Goal: Task Accomplishment & Management: Manage account settings

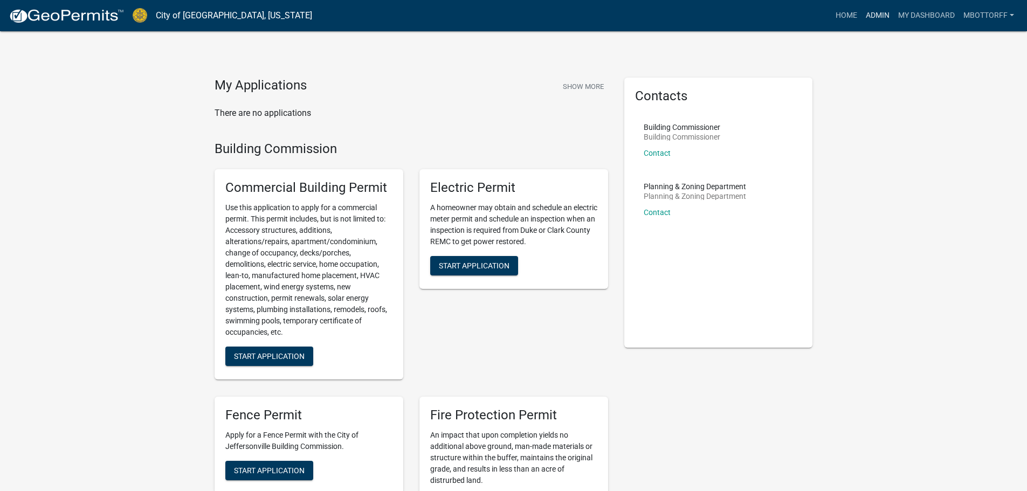
click at [871, 11] on link "Admin" at bounding box center [878, 15] width 32 height 20
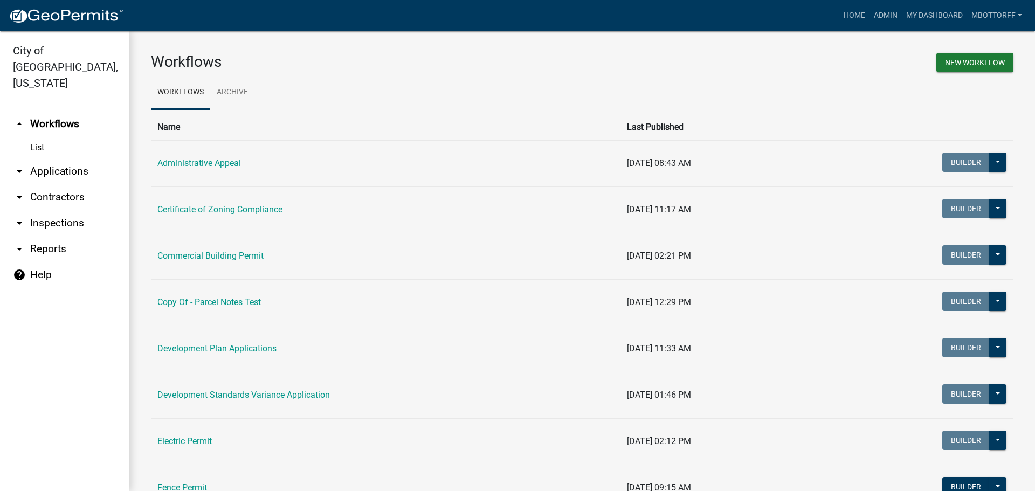
click at [39, 184] on link "arrow_drop_down Contractors" at bounding box center [64, 197] width 129 height 26
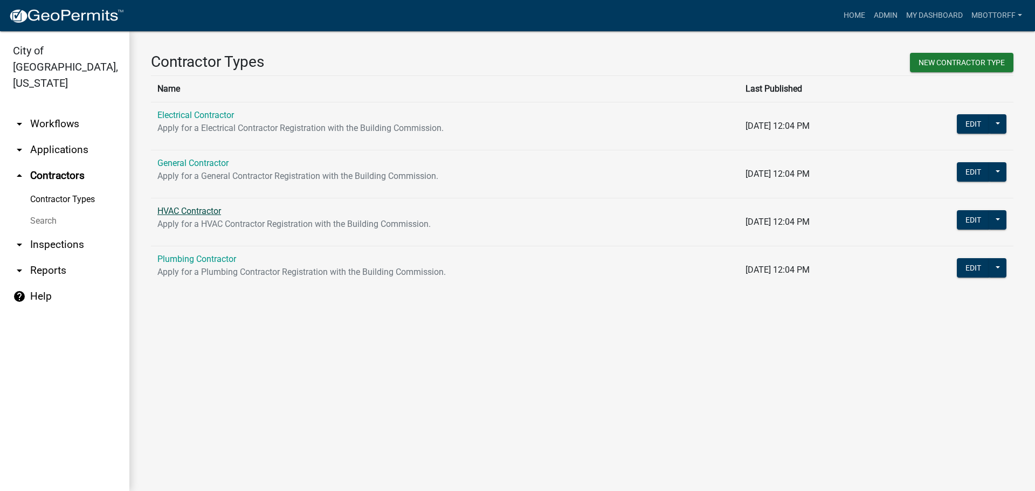
click at [173, 210] on link "HVAC Contractor" at bounding box center [189, 211] width 64 height 10
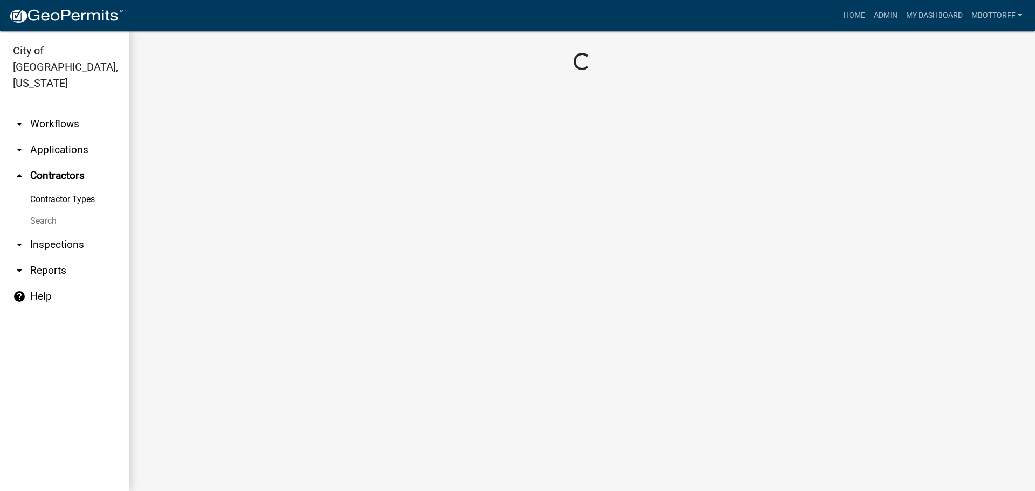
click at [173, 210] on main "Loading..." at bounding box center [582, 261] width 906 height 460
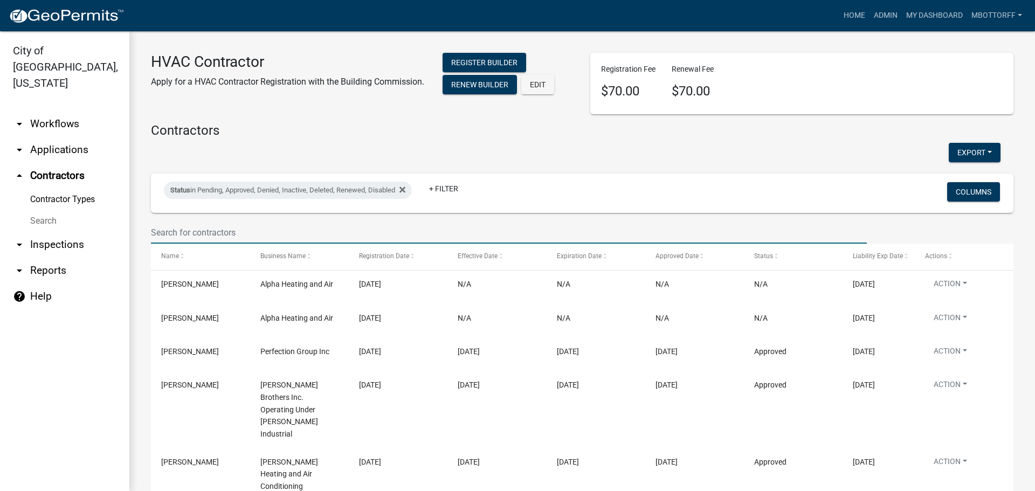
click at [197, 229] on input "text" at bounding box center [509, 233] width 716 height 22
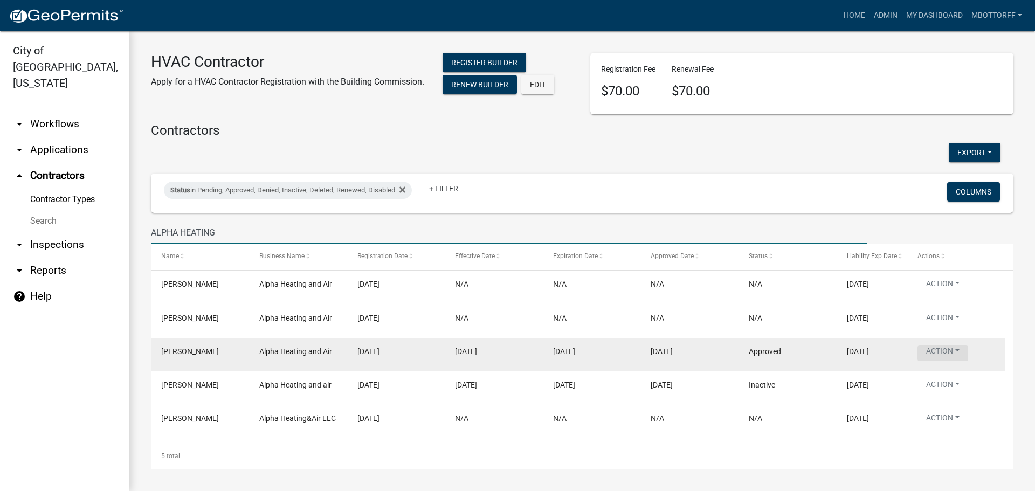
type input "ALPHA HEATING"
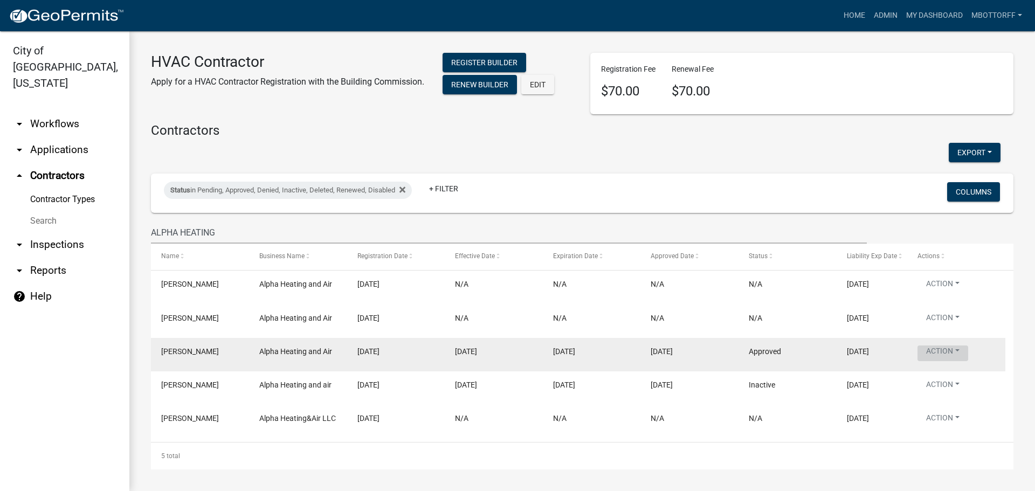
click at [953, 354] on button "Action" at bounding box center [943, 354] width 51 height 16
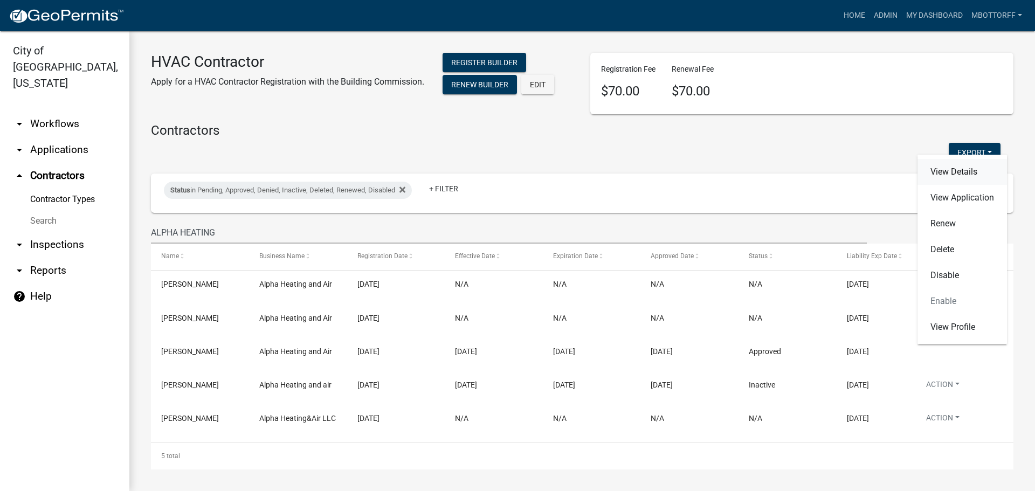
click at [961, 171] on link "View Details" at bounding box center [963, 172] width 90 height 26
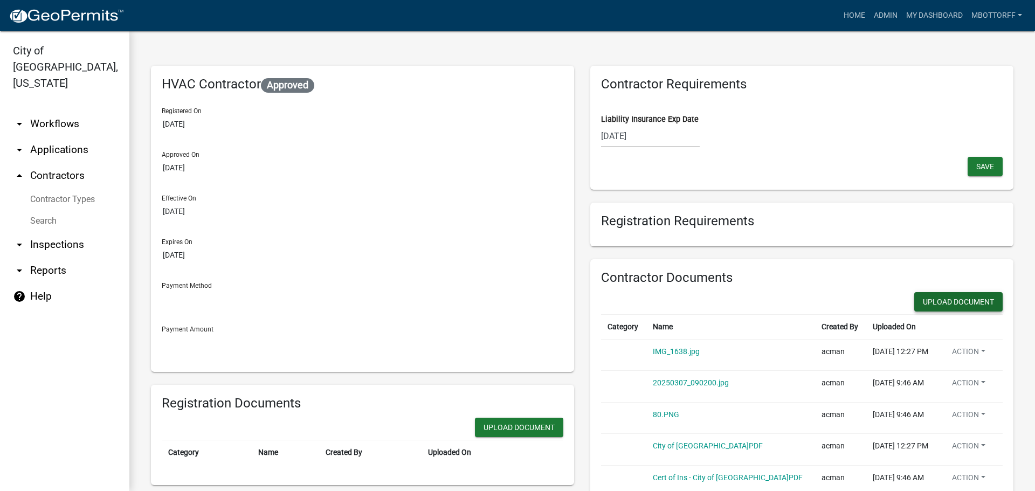
click at [950, 300] on button "Upload Document" at bounding box center [959, 301] width 88 height 19
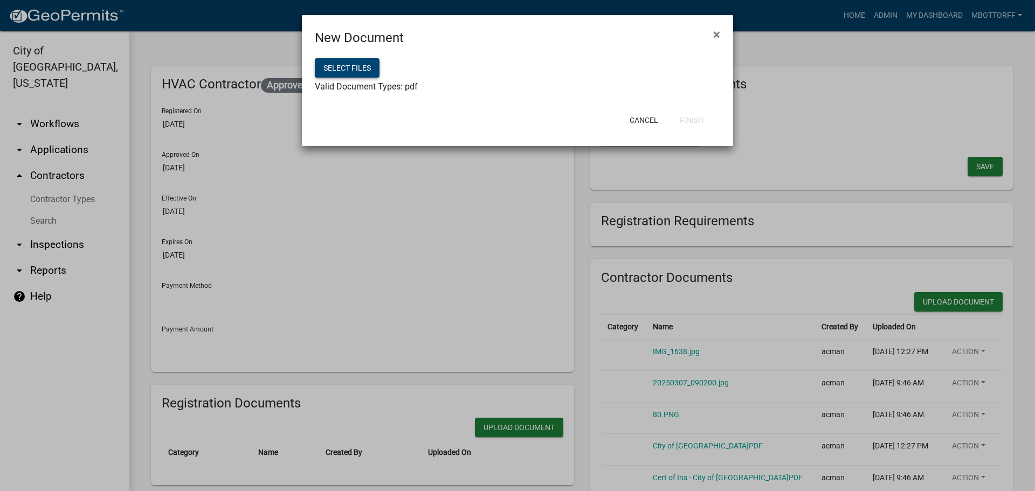
click at [333, 70] on button "Select files" at bounding box center [347, 67] width 65 height 19
click at [685, 122] on button "Finish" at bounding box center [691, 120] width 41 height 19
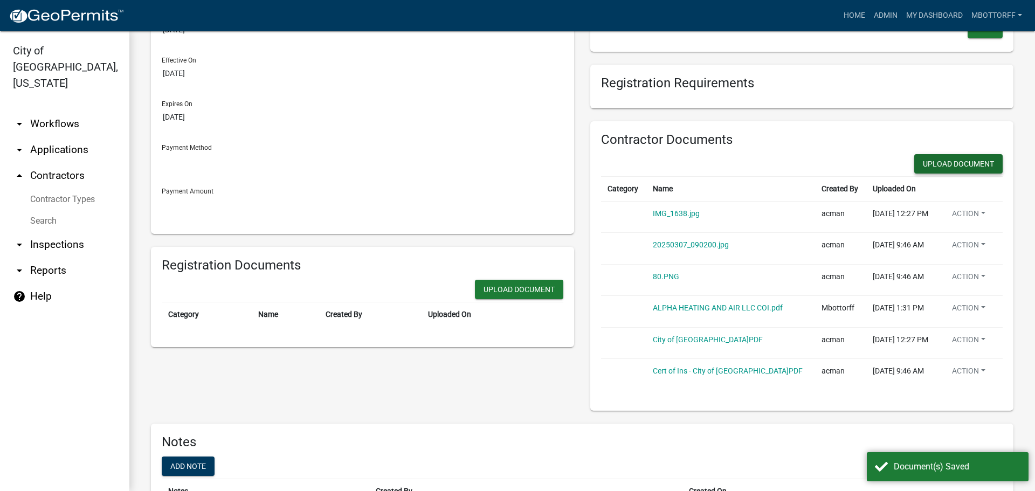
scroll to position [204, 0]
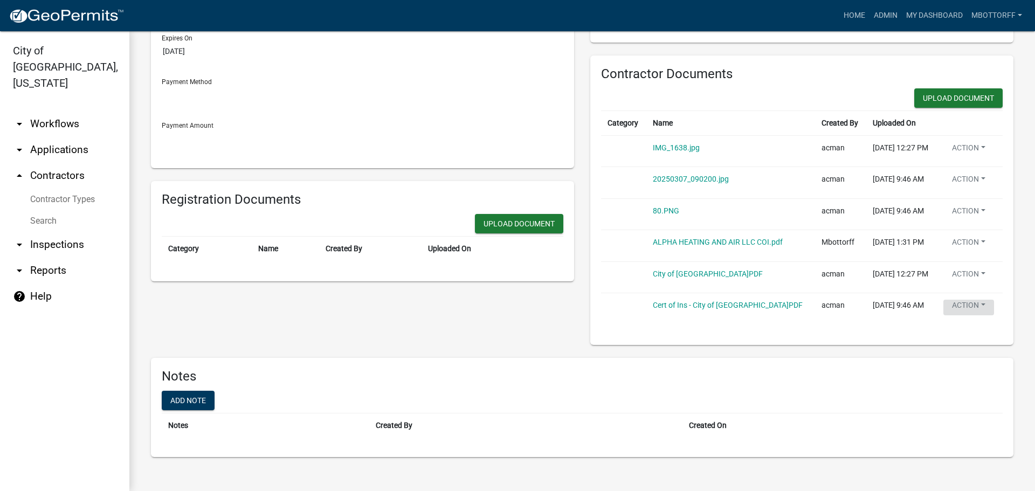
click at [971, 305] on button "Action" at bounding box center [969, 308] width 51 height 16
click at [967, 329] on link "Delete" at bounding box center [987, 334] width 86 height 26
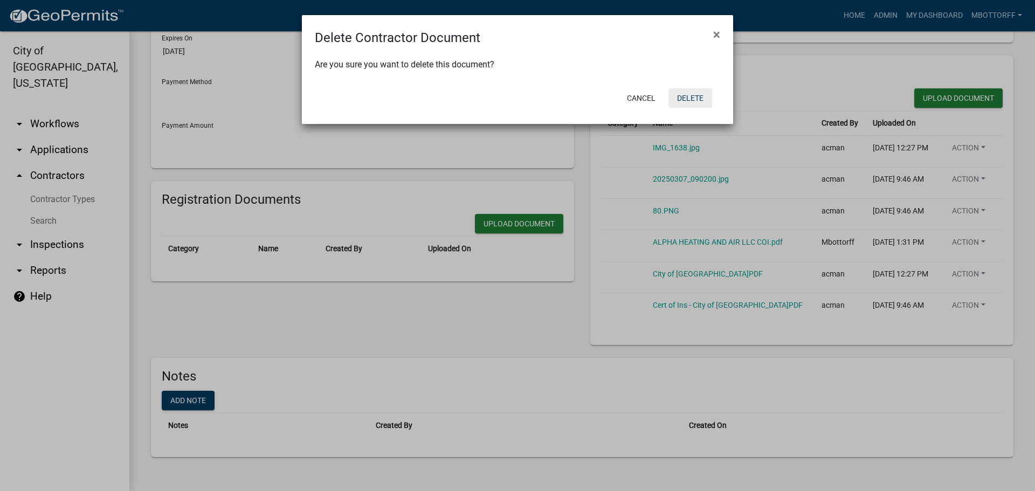
click at [691, 96] on button "Delete" at bounding box center [691, 97] width 44 height 19
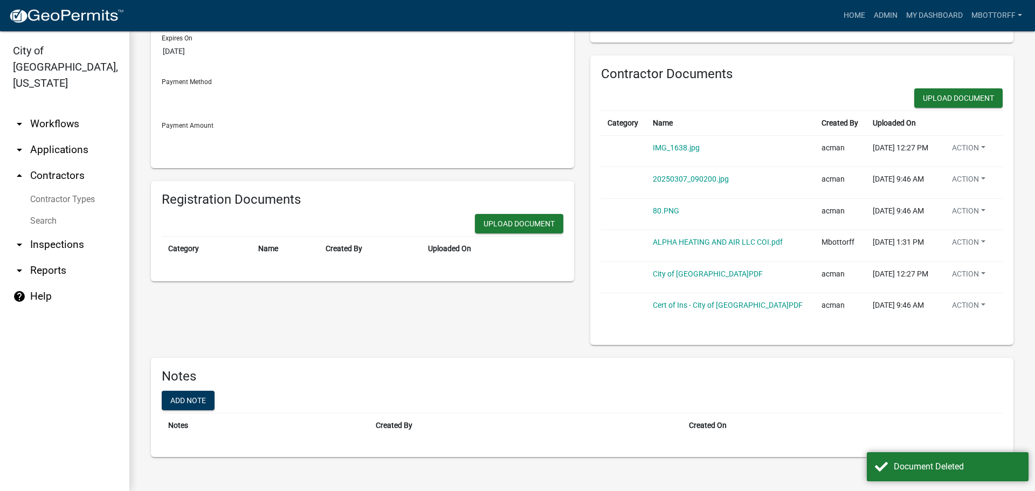
scroll to position [173, 0]
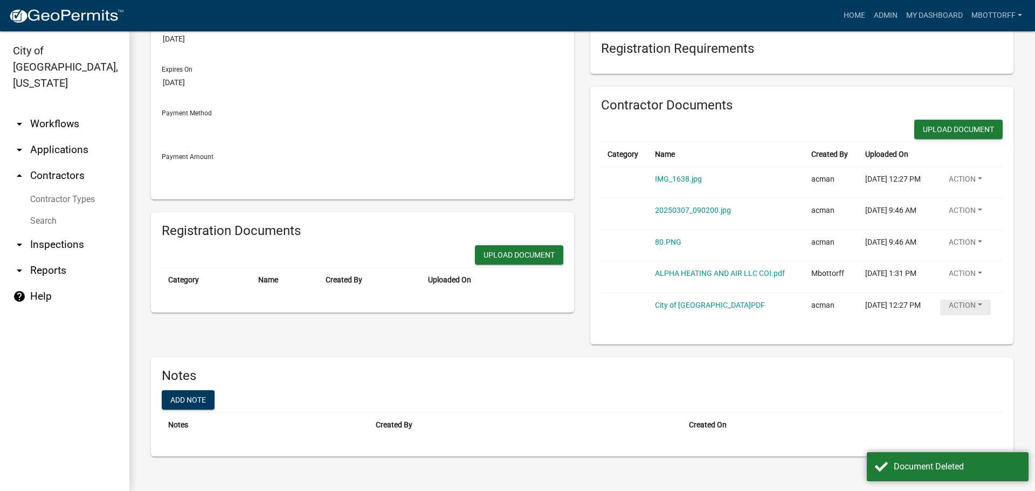
click at [966, 305] on button "Action" at bounding box center [966, 308] width 51 height 16
click at [964, 333] on link "Delete" at bounding box center [984, 334] width 86 height 26
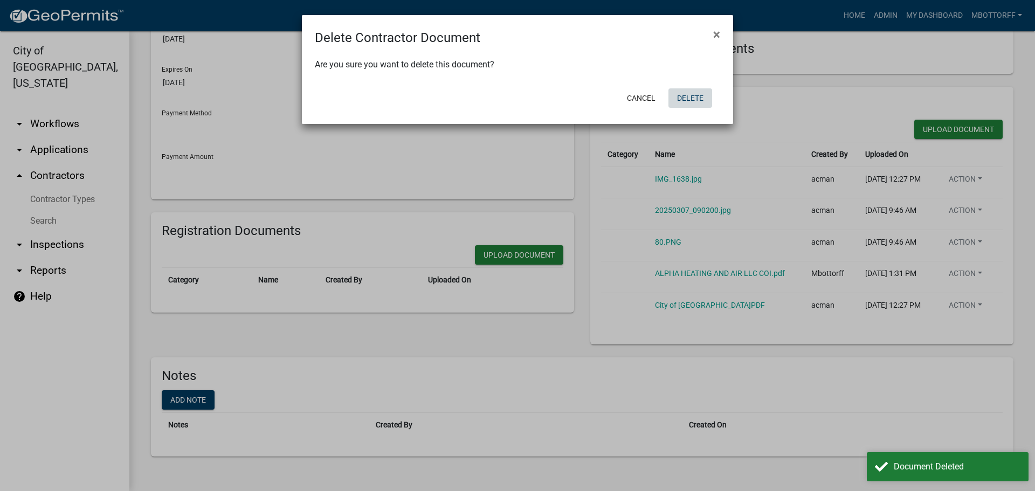
click at [698, 98] on button "Delete" at bounding box center [691, 97] width 44 height 19
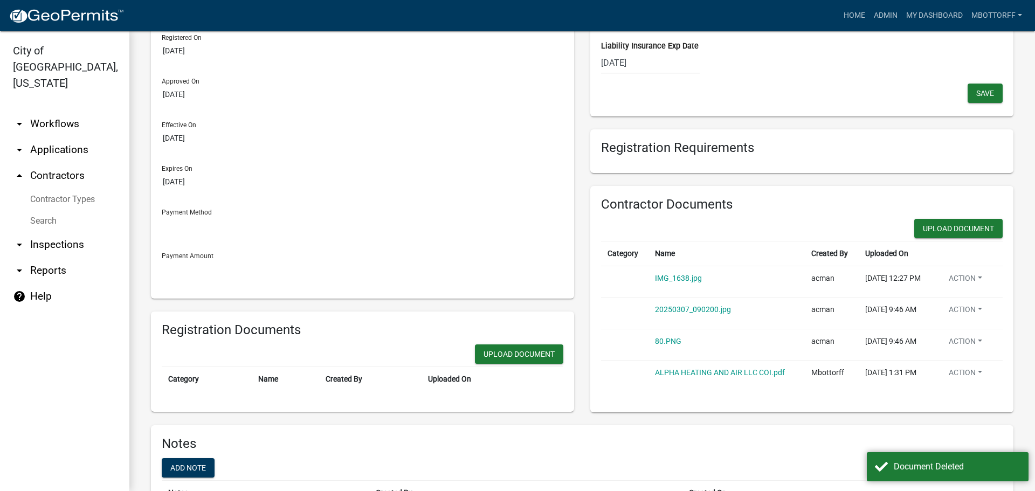
scroll to position [0, 0]
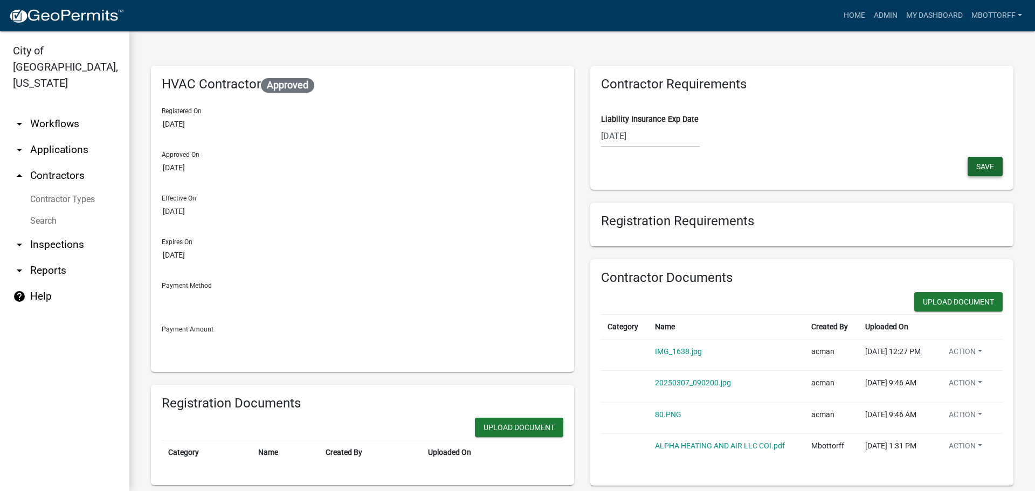
click at [977, 166] on span "Save" at bounding box center [986, 166] width 18 height 9
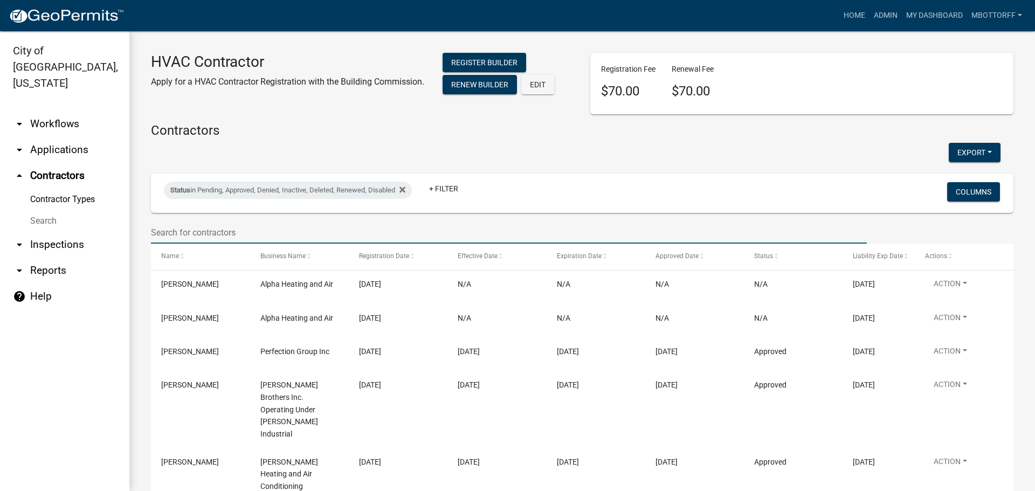
click at [197, 224] on input "text" at bounding box center [509, 233] width 716 height 22
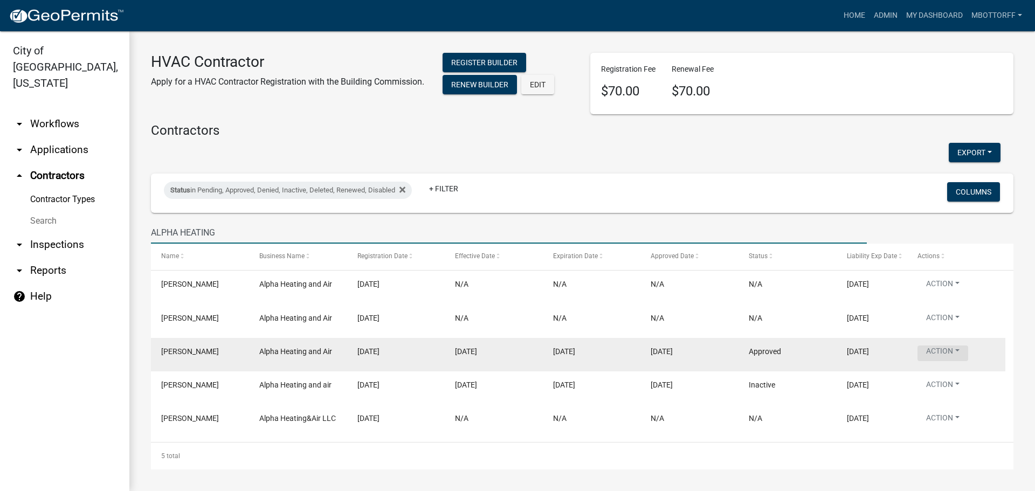
type input "ALPHA HEATING"
click at [959, 351] on button "Action" at bounding box center [943, 354] width 51 height 16
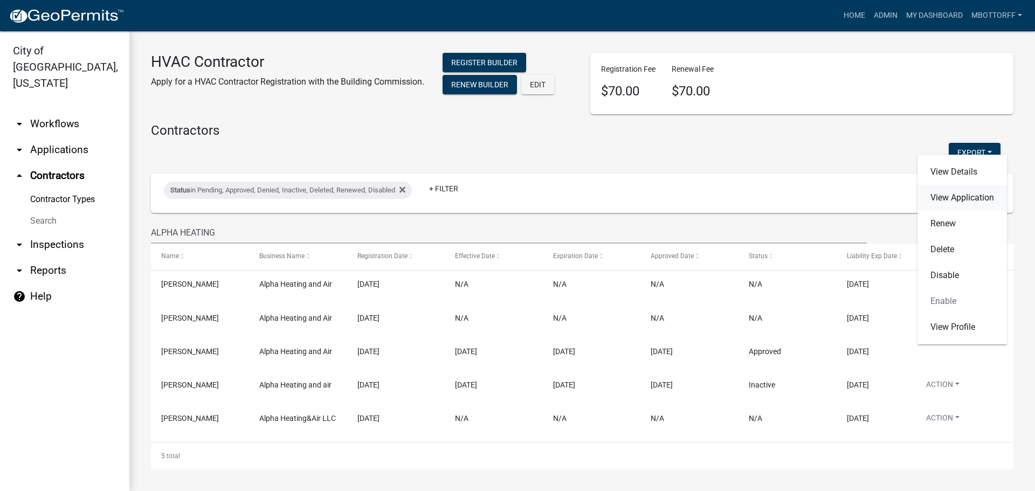
click at [948, 200] on link "View Application" at bounding box center [963, 198] width 90 height 26
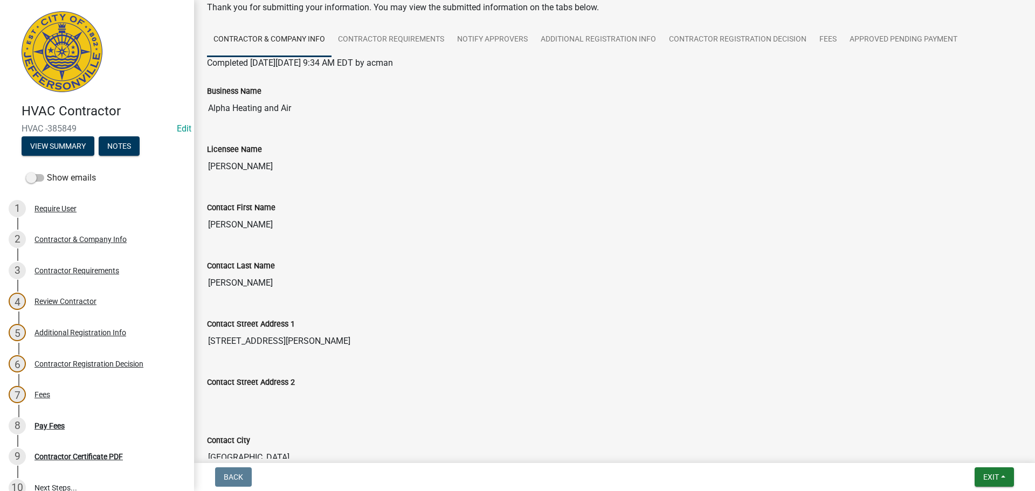
scroll to position [162, 0]
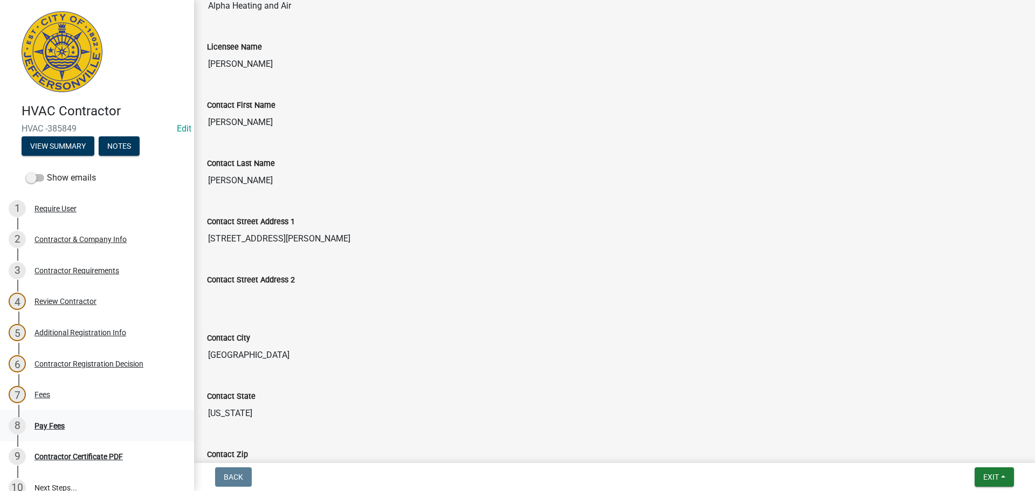
click at [43, 426] on div "Pay Fees" at bounding box center [50, 426] width 30 height 8
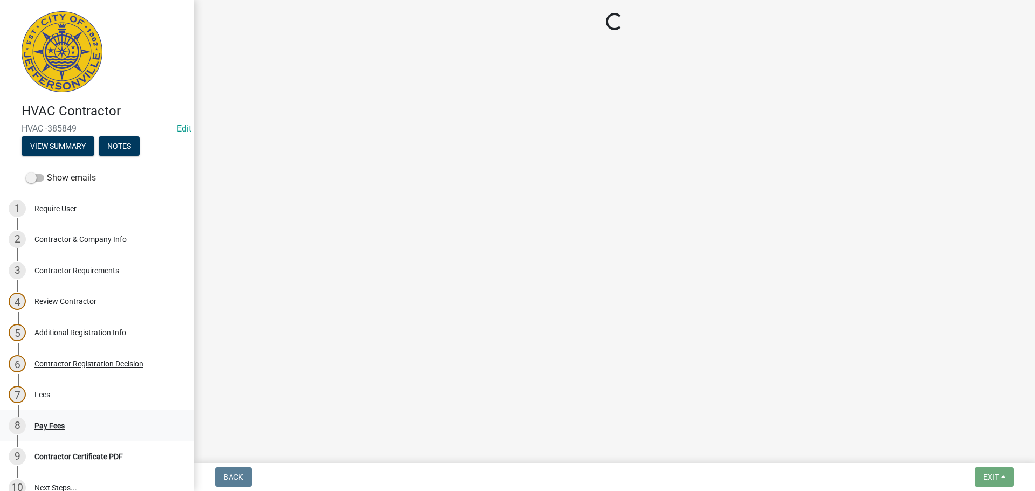
scroll to position [0, 0]
select select "3: 3"
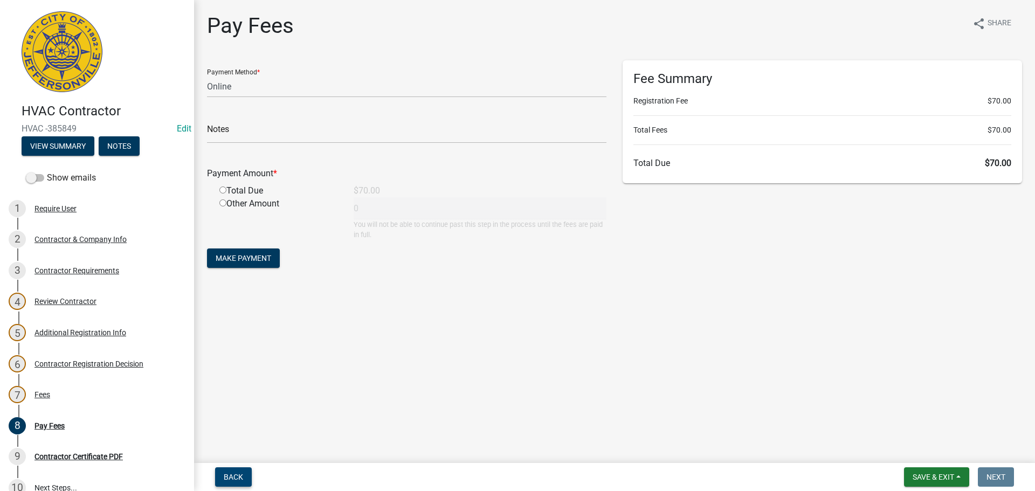
click at [231, 478] on span "Back" at bounding box center [233, 477] width 19 height 9
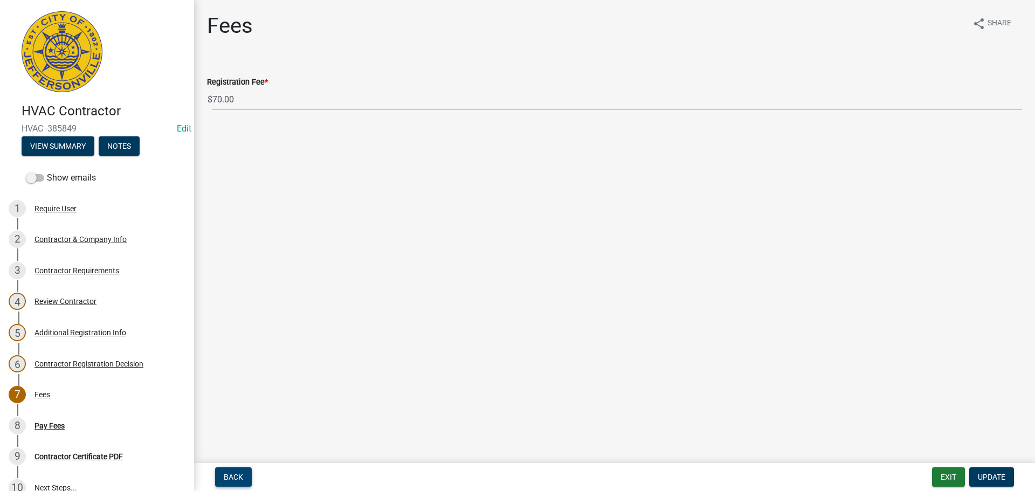
click at [237, 476] on span "Back" at bounding box center [233, 477] width 19 height 9
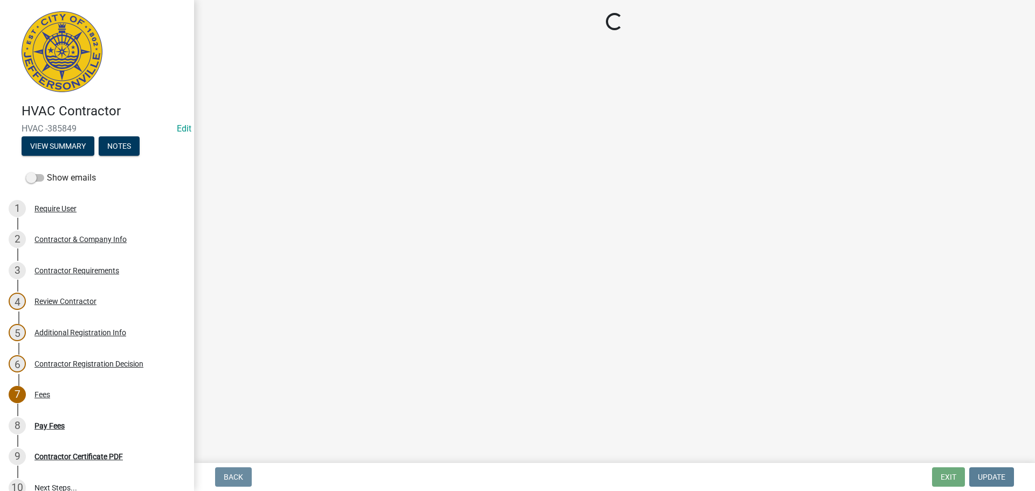
select select "4b86b809-39dd-4c68-9f3d-fdb3e7050482"
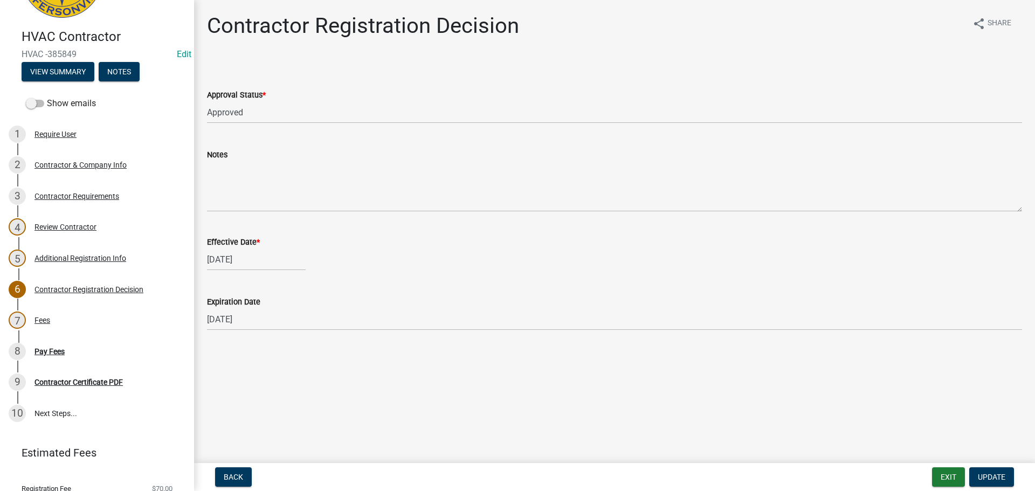
scroll to position [113, 0]
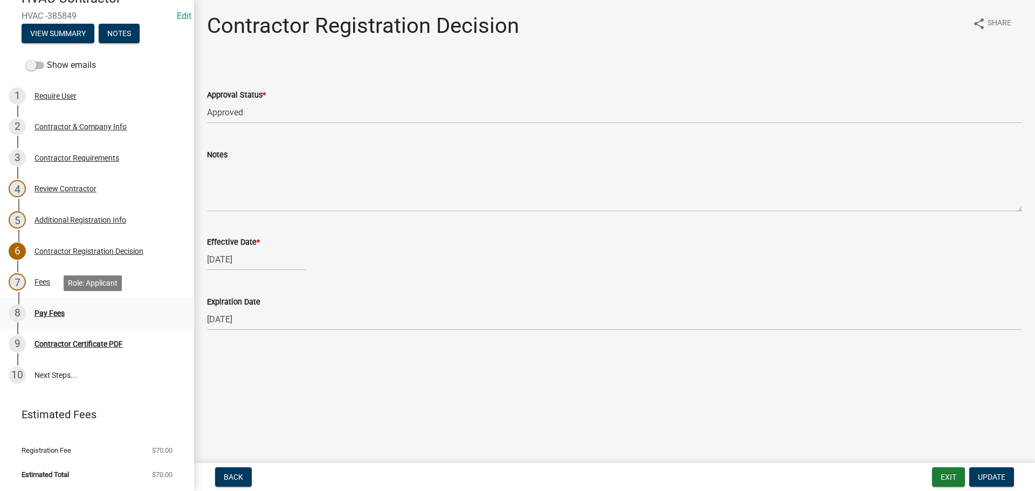
click at [42, 313] on div "Pay Fees" at bounding box center [50, 314] width 30 height 8
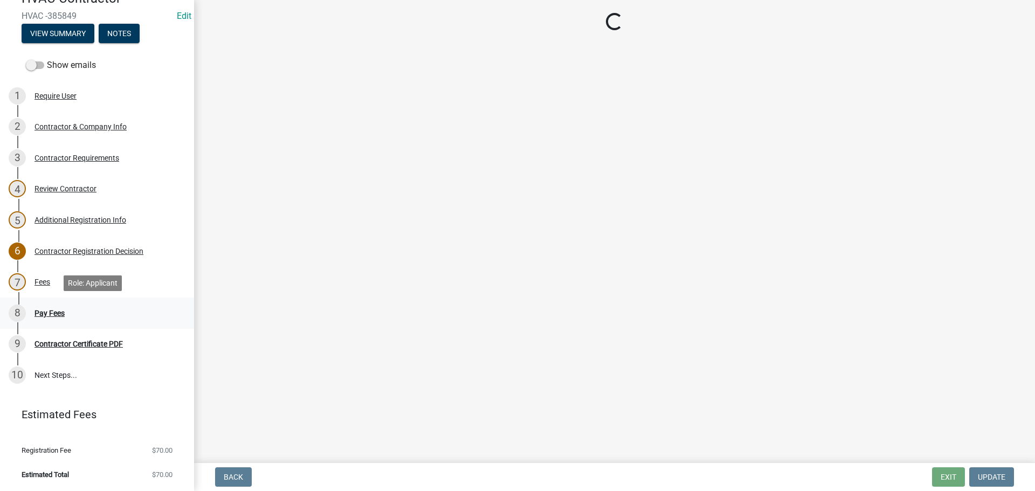
select select "3: 3"
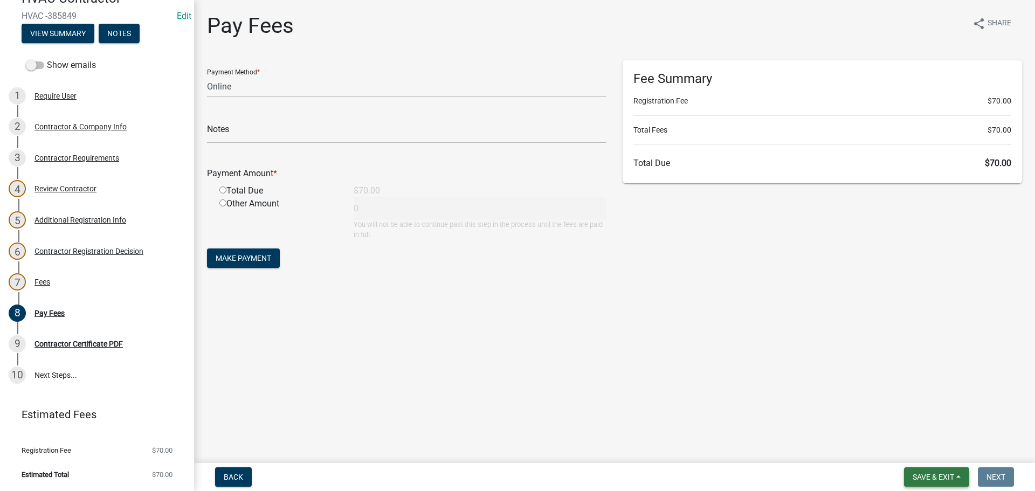
click at [938, 474] on span "Save & Exit" at bounding box center [934, 477] width 42 height 9
click at [927, 452] on button "Save & Exit" at bounding box center [926, 449] width 86 height 26
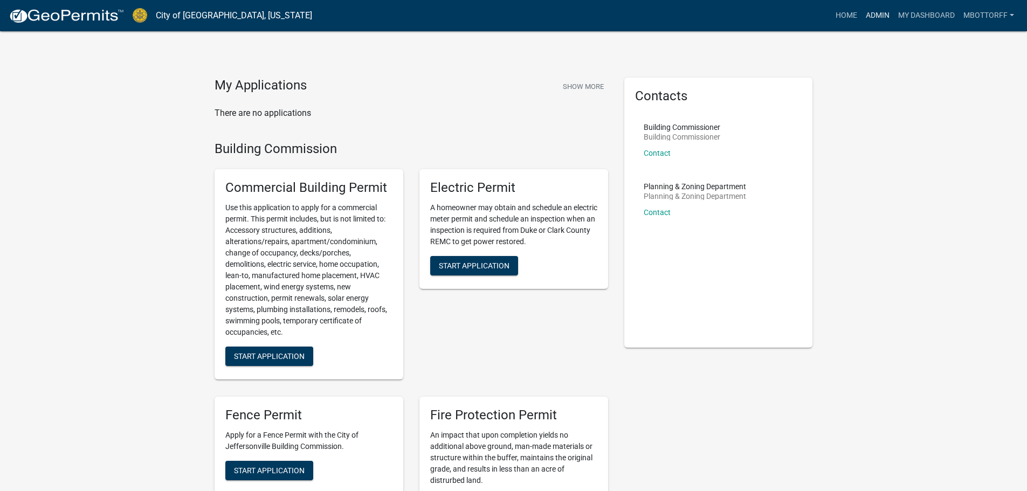
click at [879, 15] on link "Admin" at bounding box center [878, 15] width 32 height 20
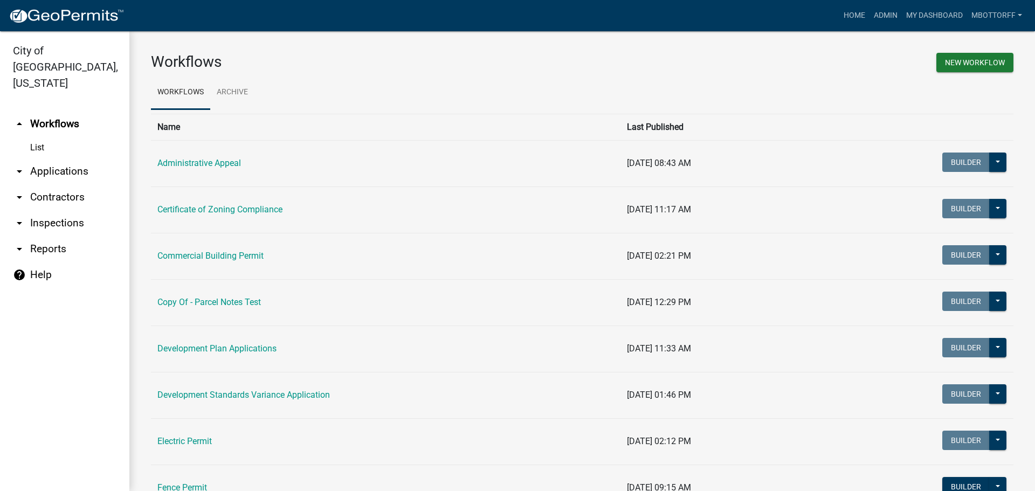
click at [55, 159] on link "arrow_drop_down Applications" at bounding box center [64, 172] width 129 height 26
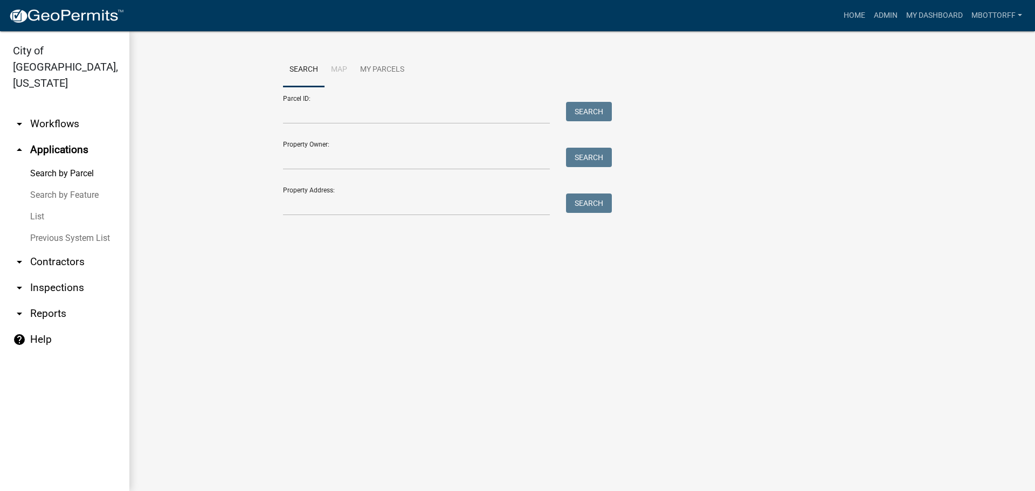
click at [51, 249] on link "arrow_drop_down Contractors" at bounding box center [64, 262] width 129 height 26
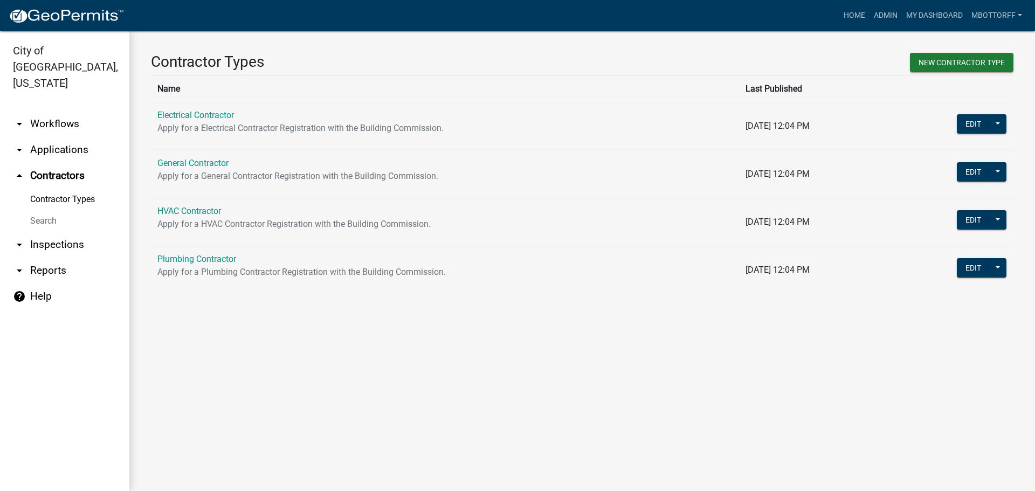
click at [46, 210] on link "Search" at bounding box center [64, 221] width 129 height 22
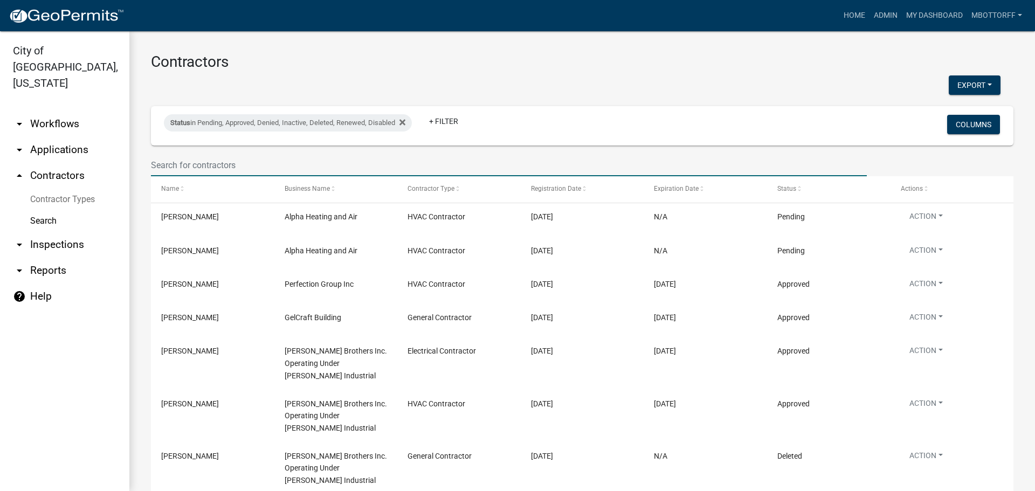
click at [178, 160] on input "text" at bounding box center [509, 165] width 716 height 22
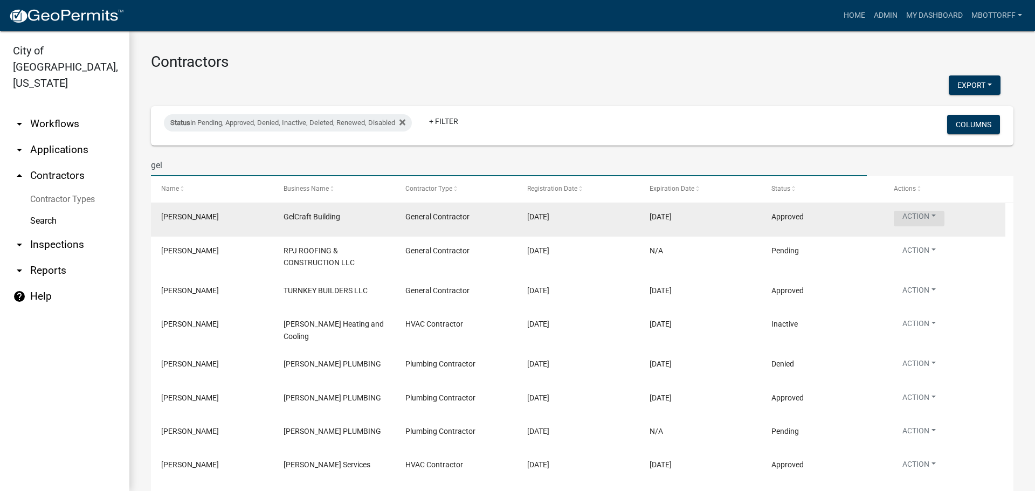
type input "gel"
click at [936, 214] on button "Action" at bounding box center [919, 219] width 51 height 16
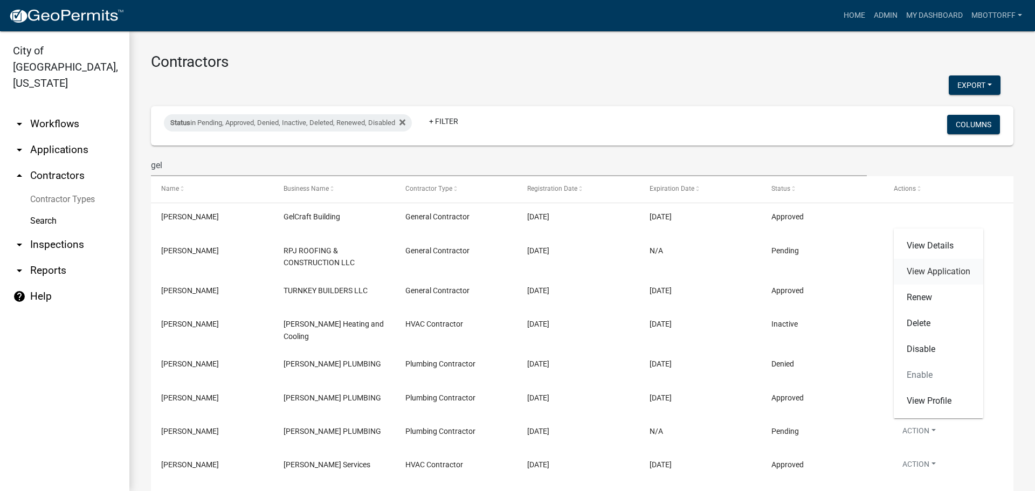
click at [926, 269] on link "View Application" at bounding box center [939, 272] width 90 height 26
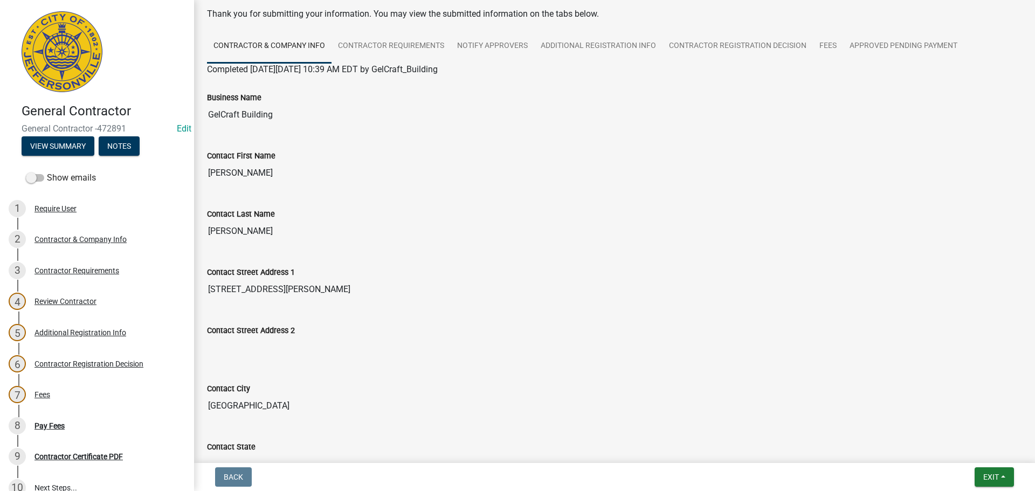
scroll to position [51, 0]
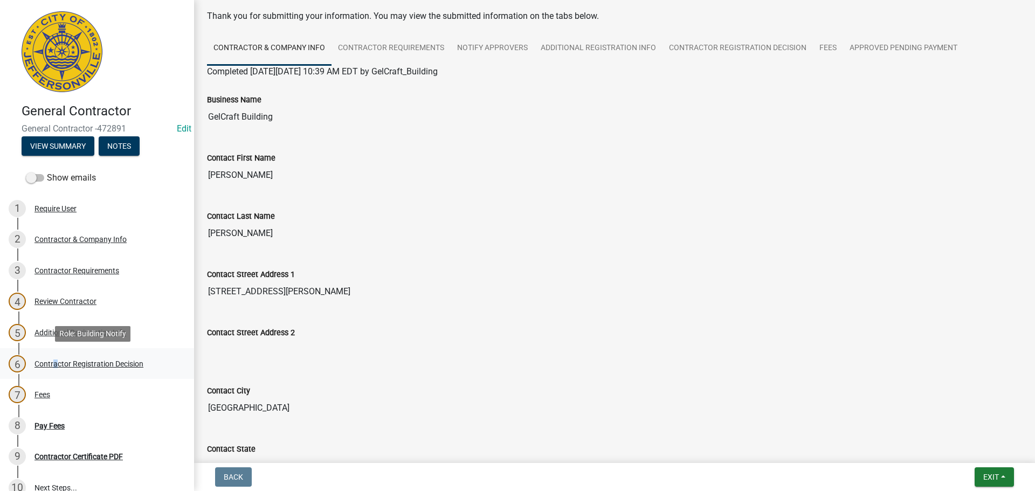
click at [52, 364] on div "Contractor Registration Decision" at bounding box center [89, 364] width 109 height 8
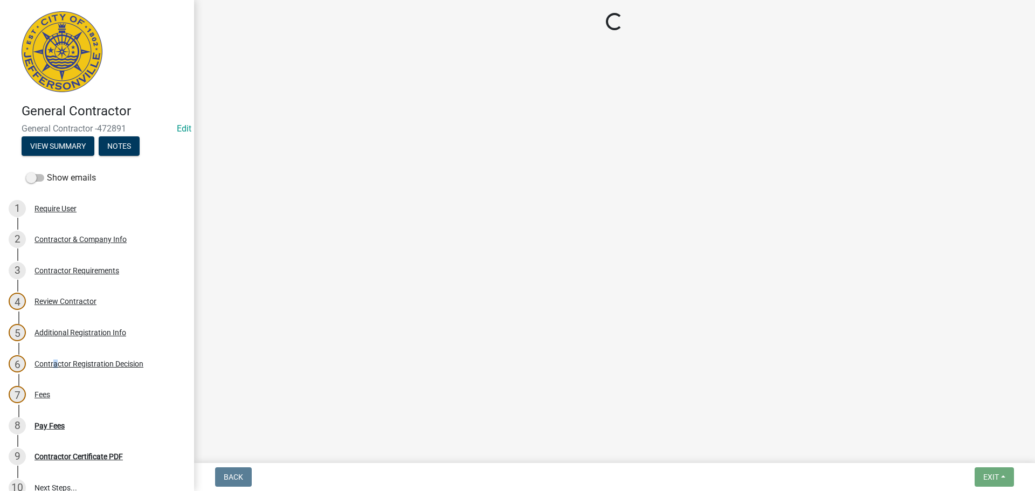
select select "4b86b809-39dd-4c68-9f3d-fdb3e7050482"
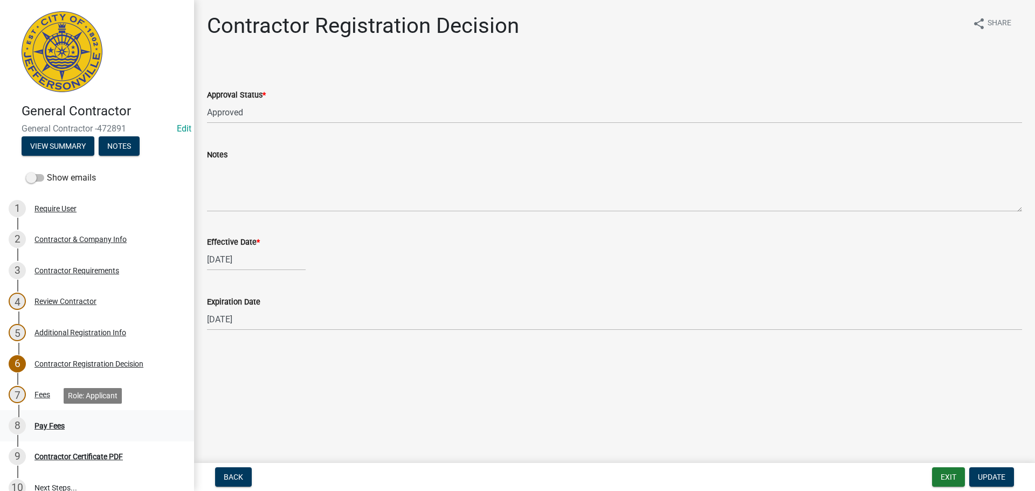
drag, startPoint x: 54, startPoint y: 426, endPoint x: 59, endPoint y: 418, distance: 8.7
click at [56, 424] on div "Pay Fees" at bounding box center [50, 426] width 30 height 8
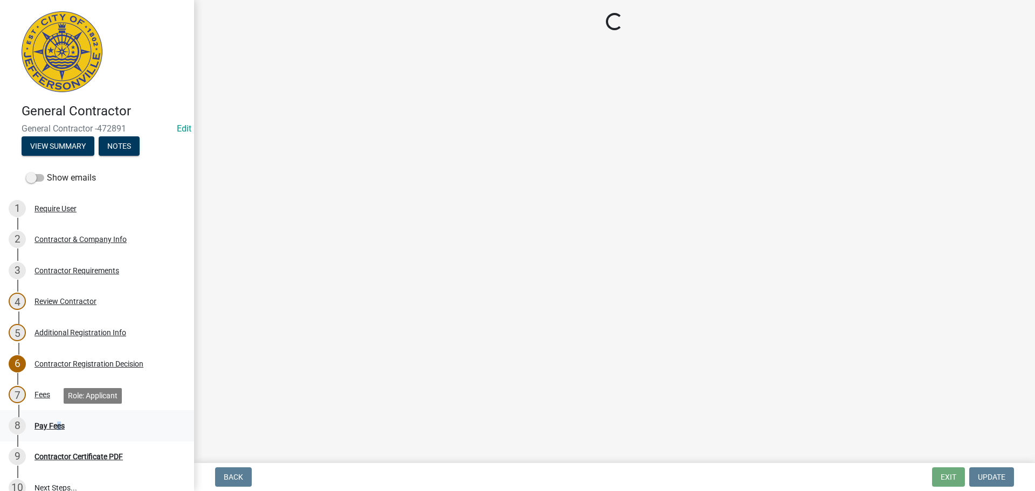
select select "3: 3"
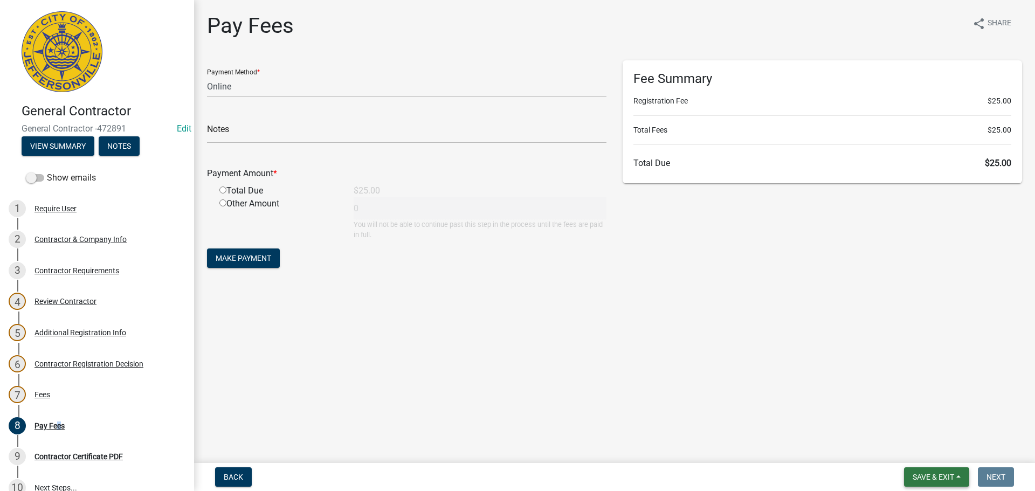
click at [939, 478] on span "Save & Exit" at bounding box center [934, 477] width 42 height 9
click at [67, 364] on div "Contractor Registration Decision" at bounding box center [89, 364] width 109 height 8
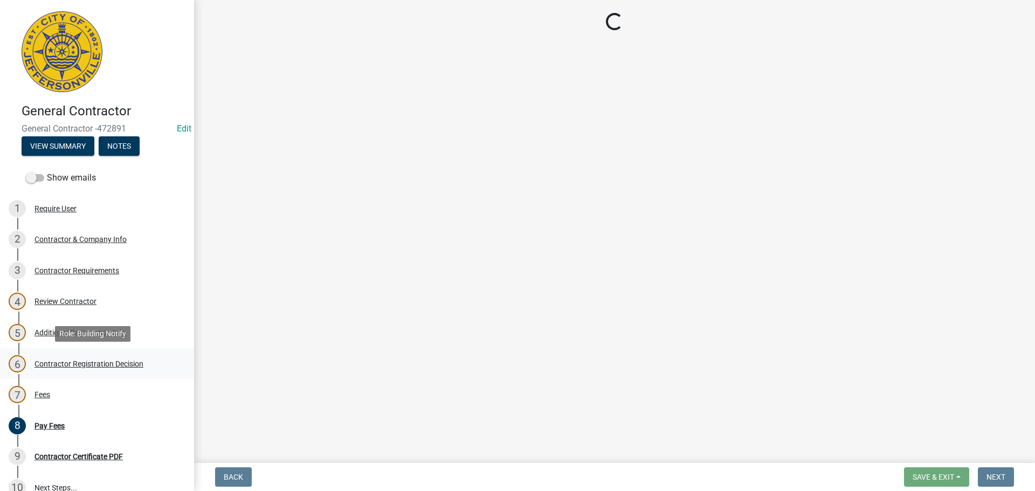
select select "4b86b809-39dd-4c68-9f3d-fdb3e7050482"
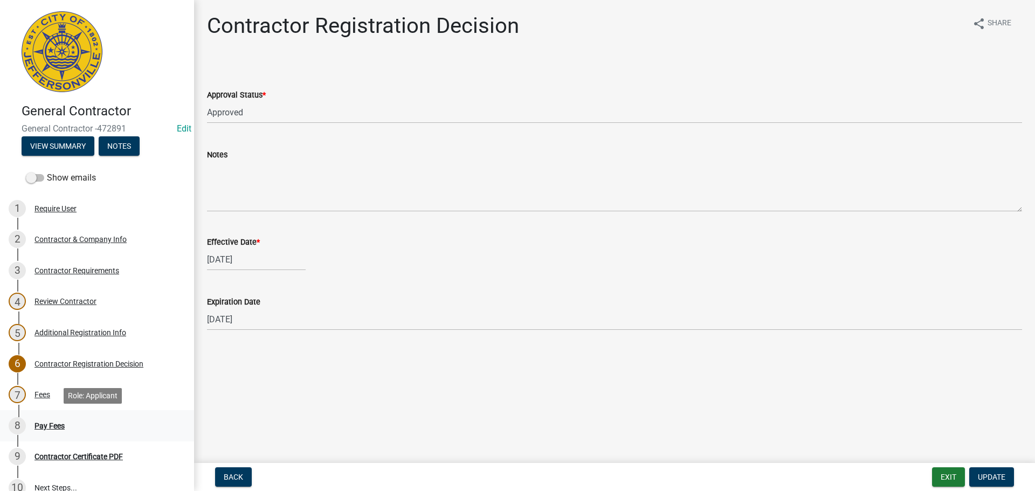
click at [61, 424] on div "Pay Fees" at bounding box center [50, 426] width 30 height 8
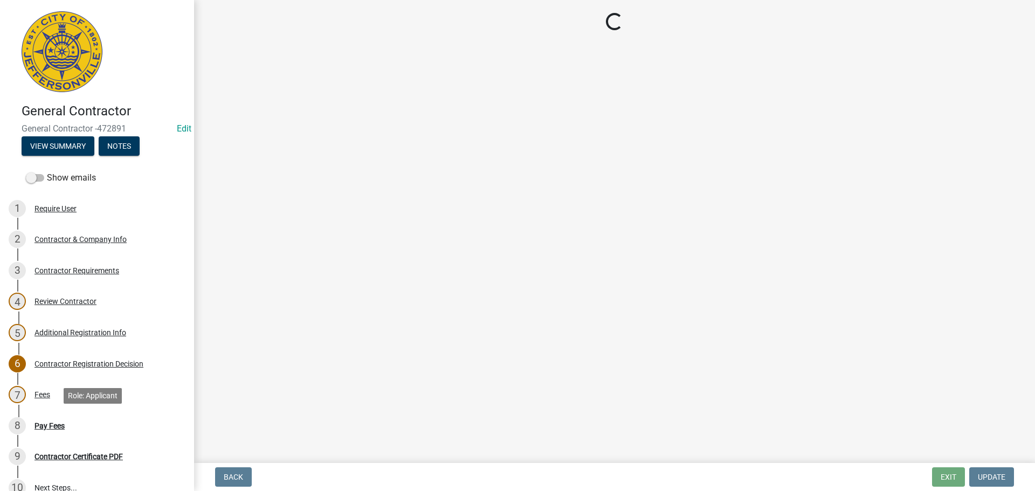
select select "3: 3"
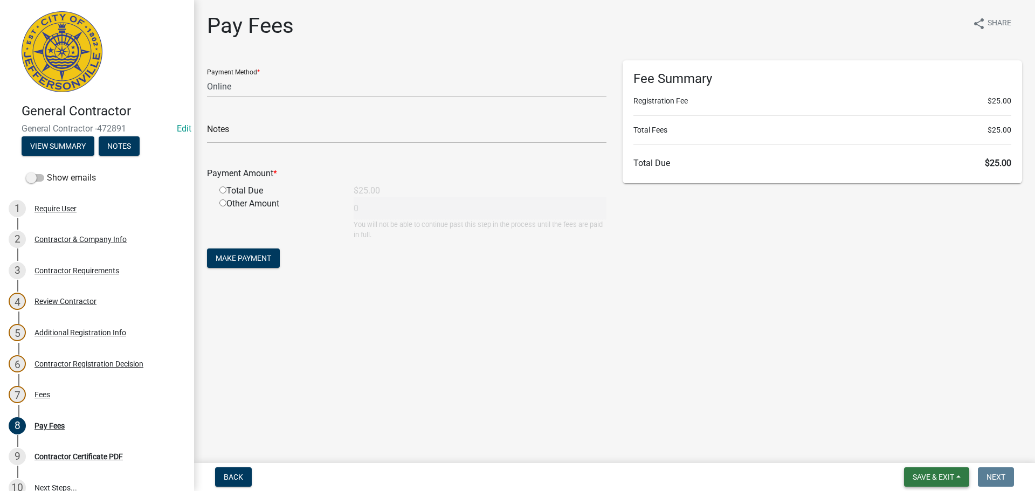
click at [953, 475] on span "Save & Exit" at bounding box center [934, 477] width 42 height 9
click at [939, 451] on button "Save & Exit" at bounding box center [926, 449] width 86 height 26
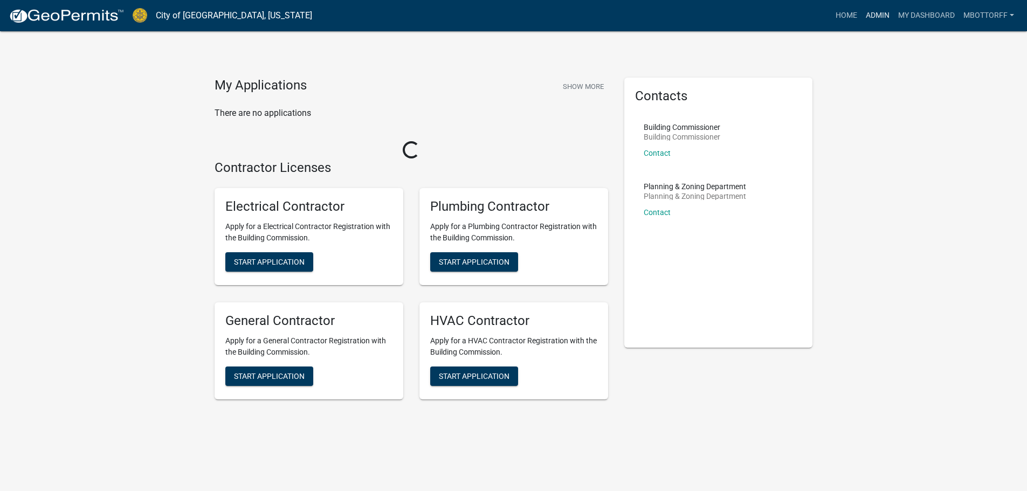
drag, startPoint x: 874, startPoint y: 13, endPoint x: 751, endPoint y: 20, distance: 122.6
click at [873, 13] on link "Admin" at bounding box center [878, 15] width 32 height 20
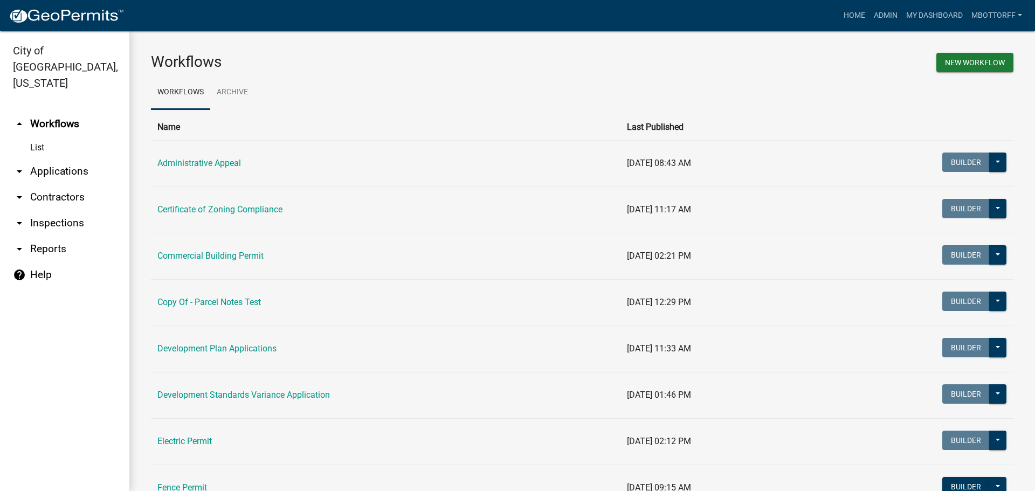
click at [50, 184] on link "arrow_drop_down Contractors" at bounding box center [64, 197] width 129 height 26
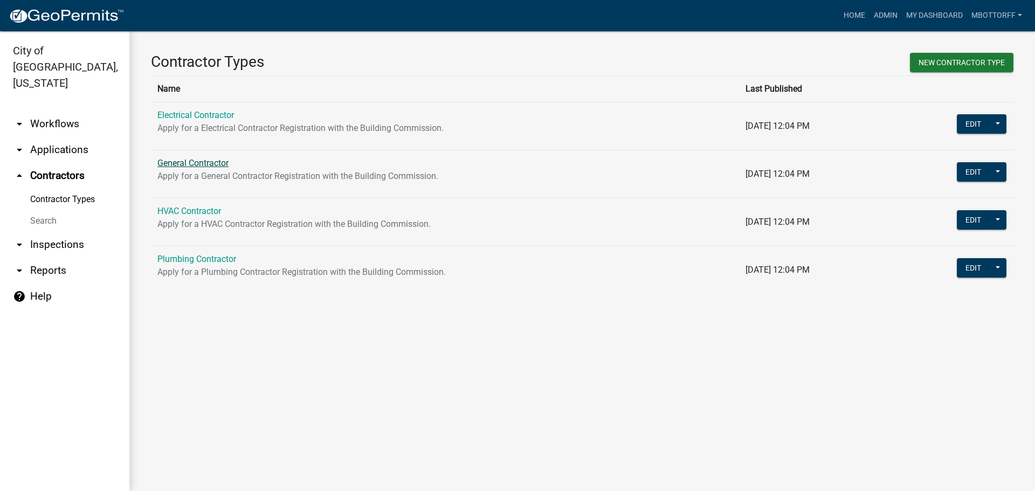
click at [186, 164] on link "General Contractor" at bounding box center [192, 163] width 71 height 10
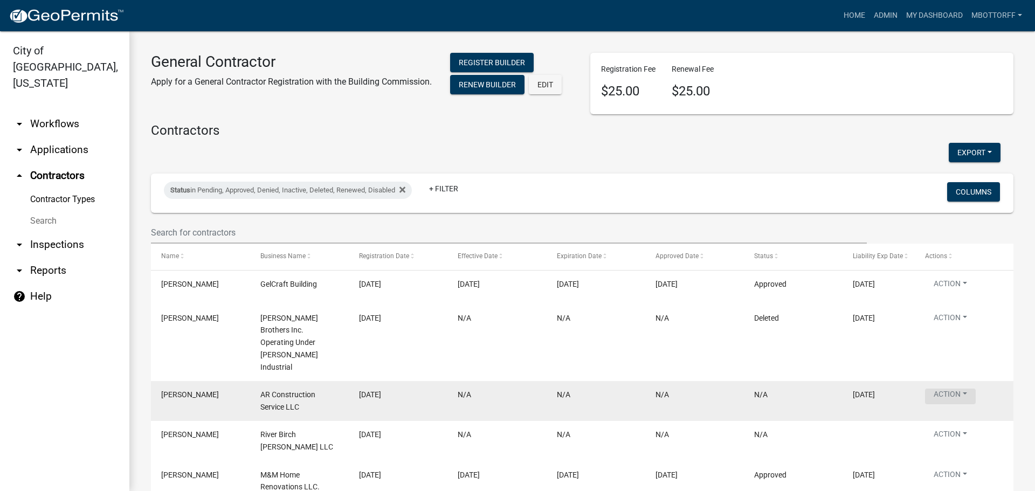
click at [948, 389] on button "Action" at bounding box center [950, 397] width 51 height 16
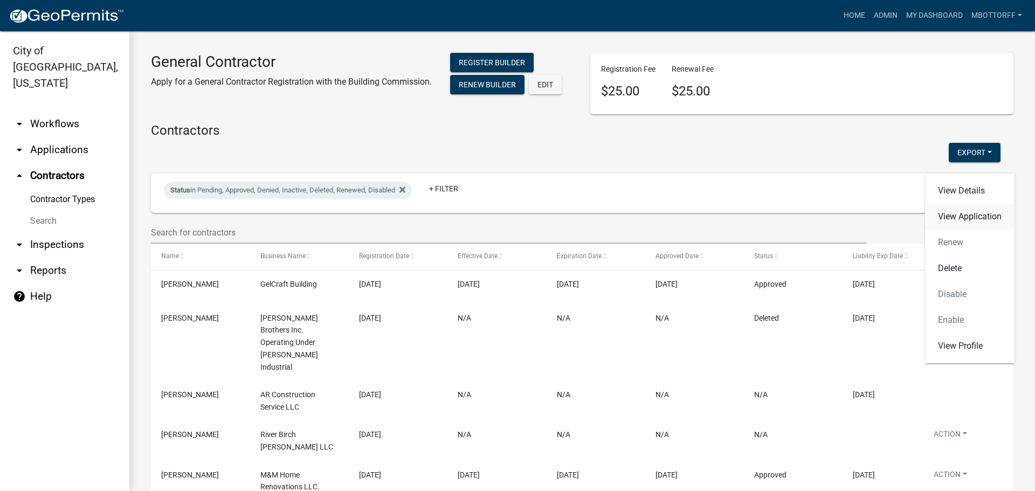
click at [954, 215] on link "View Application" at bounding box center [970, 217] width 90 height 26
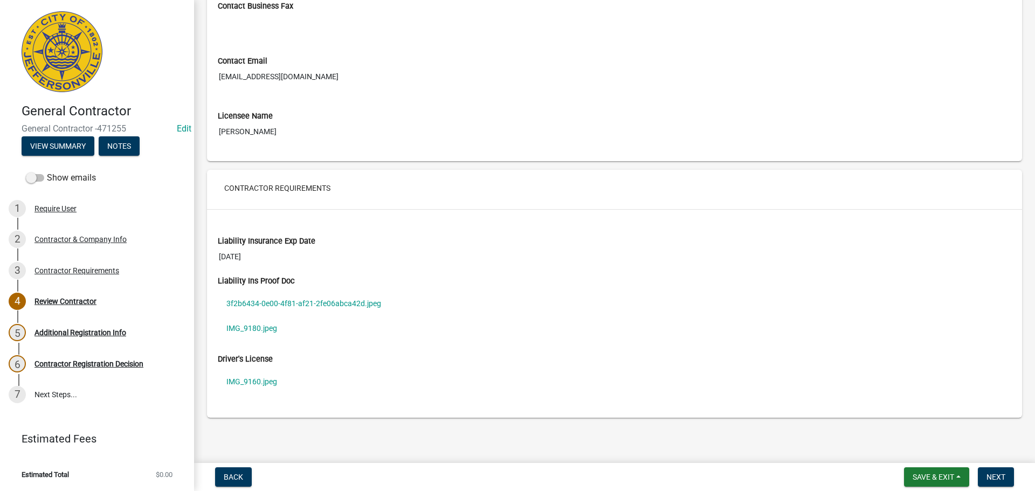
scroll to position [677, 0]
click at [282, 300] on link "3f2b6434-0e00-4f81-af21-2fe06abca42d.jpeg" at bounding box center [615, 302] width 794 height 25
click at [252, 327] on link "IMG_9180.jpeg" at bounding box center [615, 327] width 794 height 25
click at [63, 267] on div "Contractor Requirements" at bounding box center [77, 271] width 85 height 8
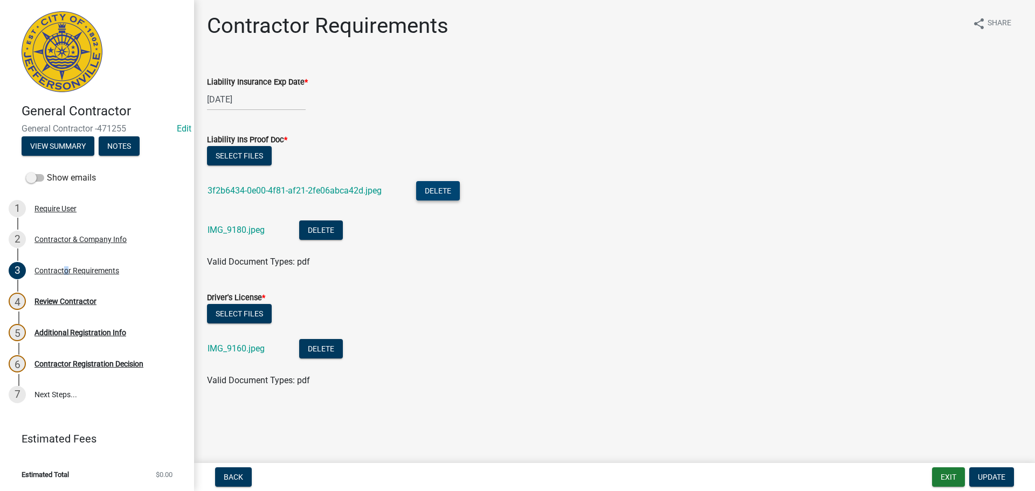
click at [449, 189] on button "Delete" at bounding box center [438, 190] width 44 height 19
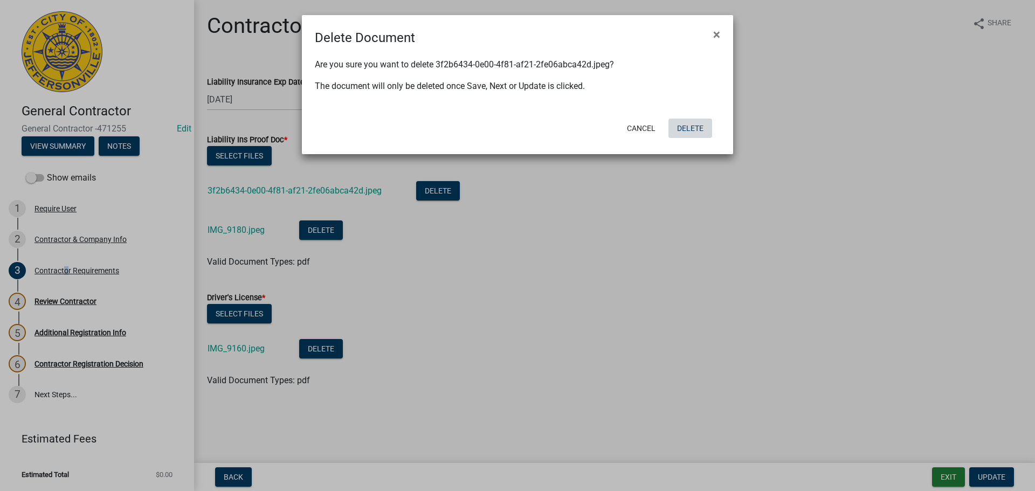
click at [685, 121] on button "Delete" at bounding box center [691, 128] width 44 height 19
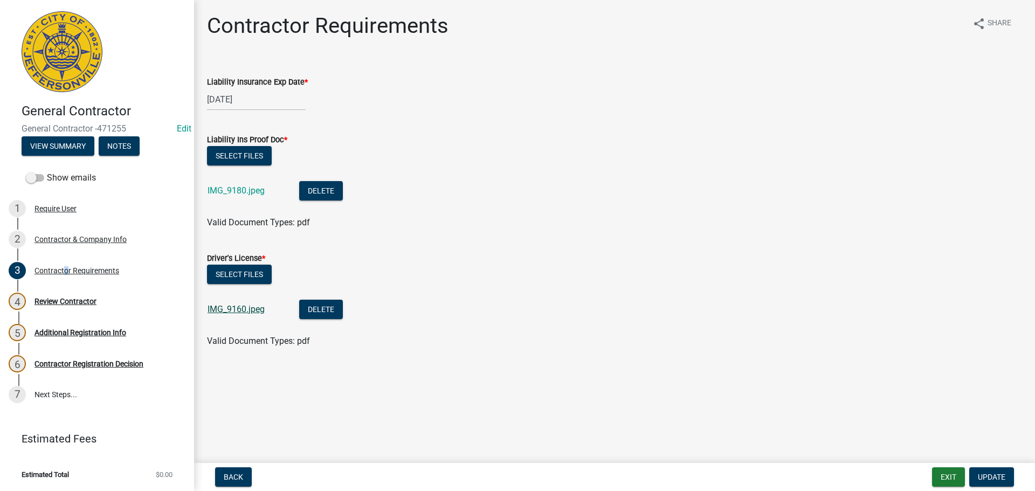
click at [215, 311] on link "IMG_9160.jpeg" at bounding box center [236, 309] width 57 height 10
click at [1002, 474] on span "Update" at bounding box center [992, 477] width 28 height 9
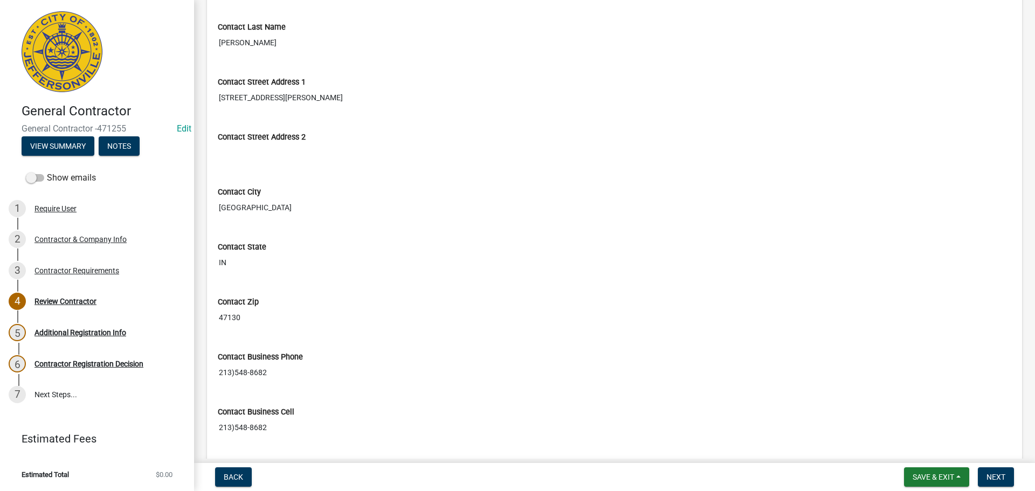
scroll to position [216, 0]
click at [1001, 478] on span "Next" at bounding box center [996, 477] width 19 height 9
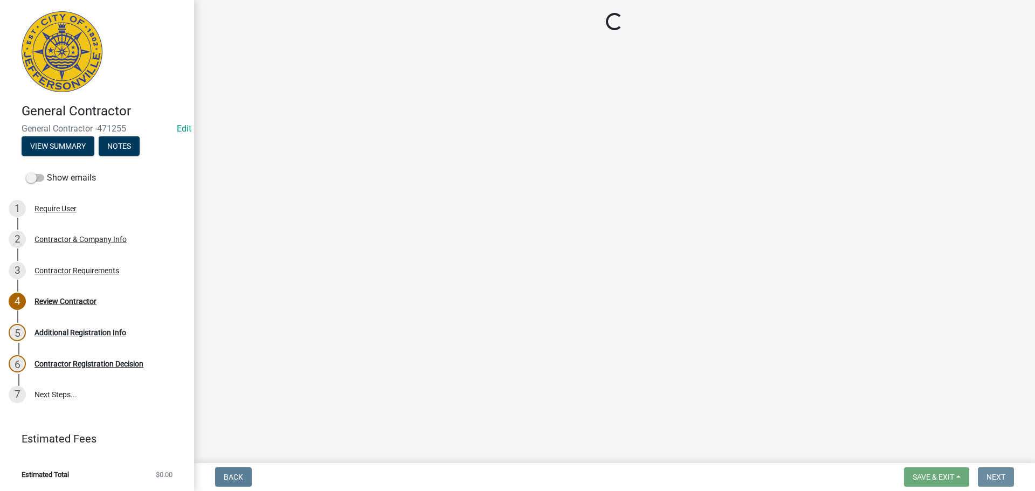
scroll to position [0, 0]
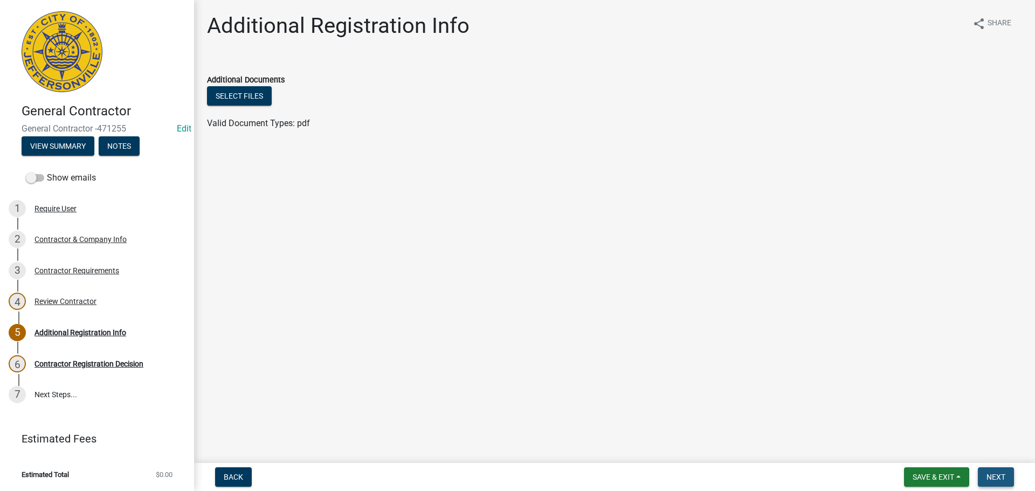
click at [994, 481] on span "Next" at bounding box center [996, 477] width 19 height 9
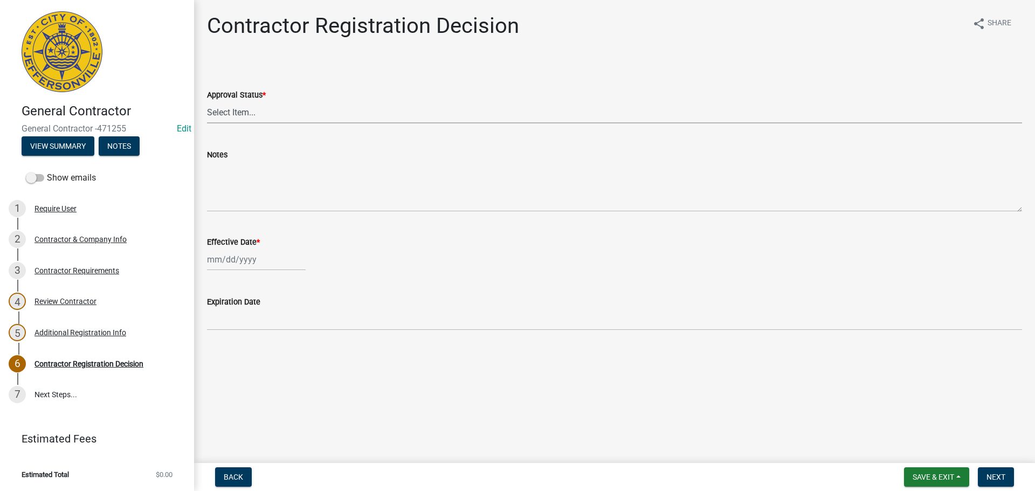
click at [231, 112] on select "Select Item... Approved Denied" at bounding box center [614, 112] width 815 height 22
click at [207, 101] on select "Select Item... Approved Denied" at bounding box center [614, 112] width 815 height 22
select select "4b86b809-39dd-4c68-9f3d-fdb3e7050482"
click at [219, 259] on div at bounding box center [256, 260] width 99 height 22
select select "9"
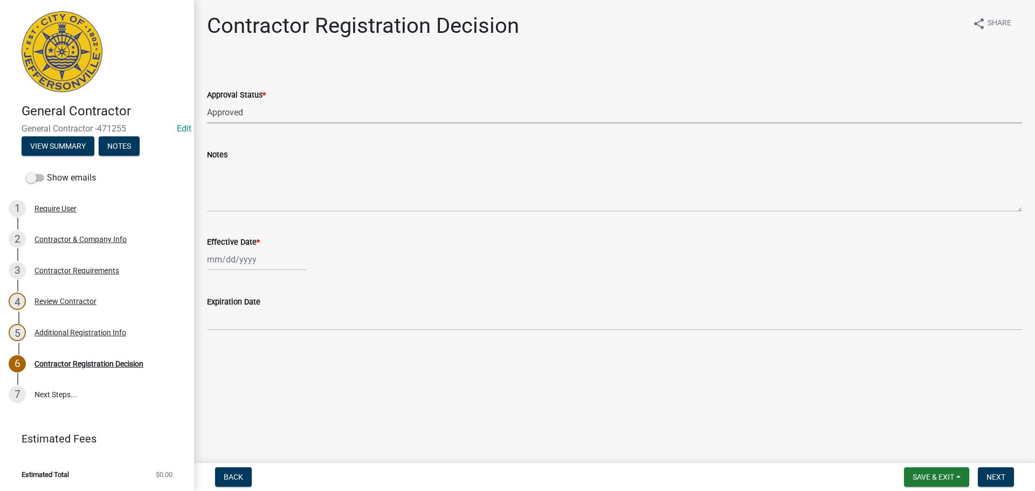
select select "2025"
click at [269, 315] on div "4" at bounding box center [269, 316] width 17 height 17
type input "[DATE]"
click at [998, 473] on span "Next" at bounding box center [996, 477] width 19 height 9
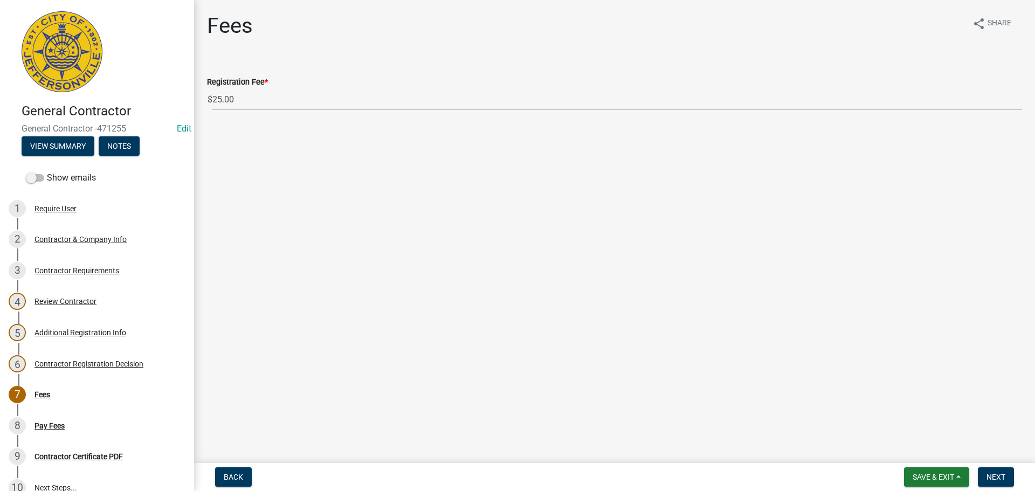
click at [1018, 477] on form "Save & Exit Save Save & Exit Next" at bounding box center [959, 477] width 119 height 19
click at [1003, 474] on span "Next" at bounding box center [996, 477] width 19 height 9
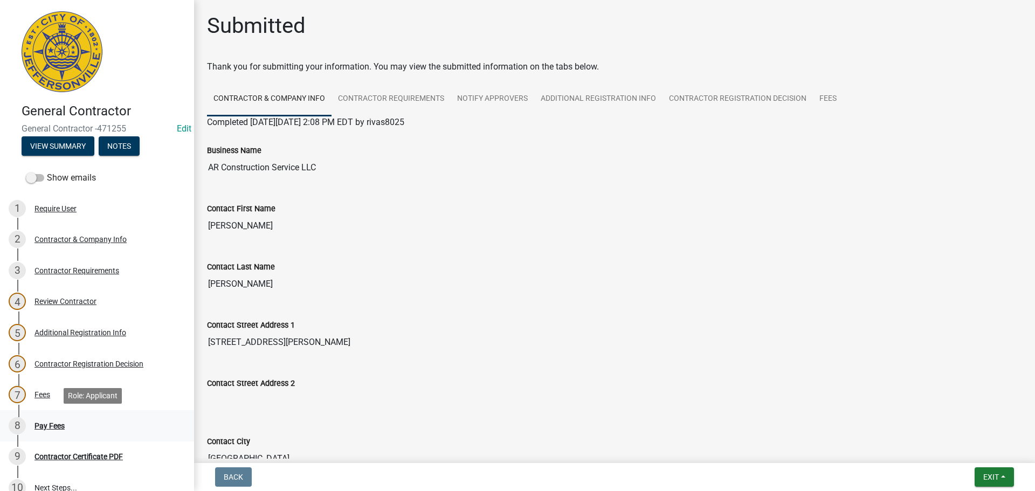
click at [45, 424] on div "Pay Fees" at bounding box center [50, 426] width 30 height 8
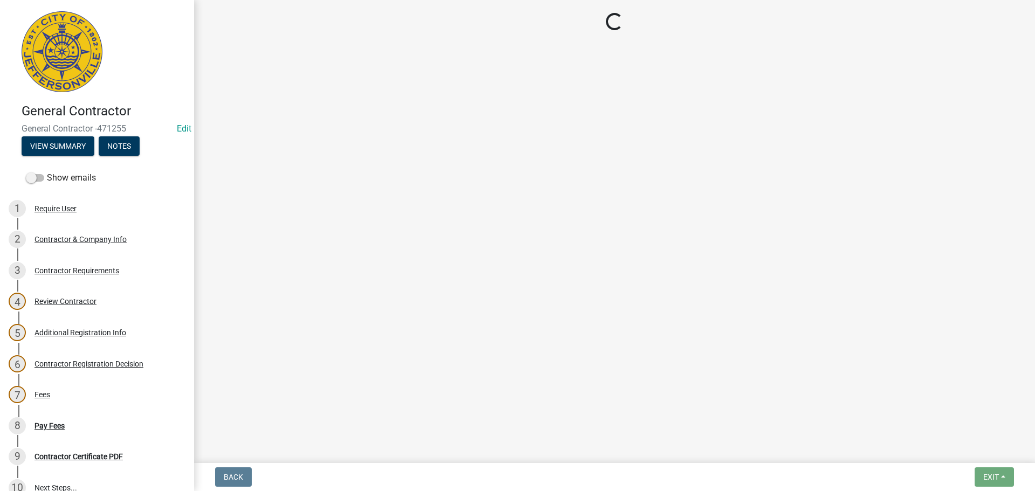
select select "3: 3"
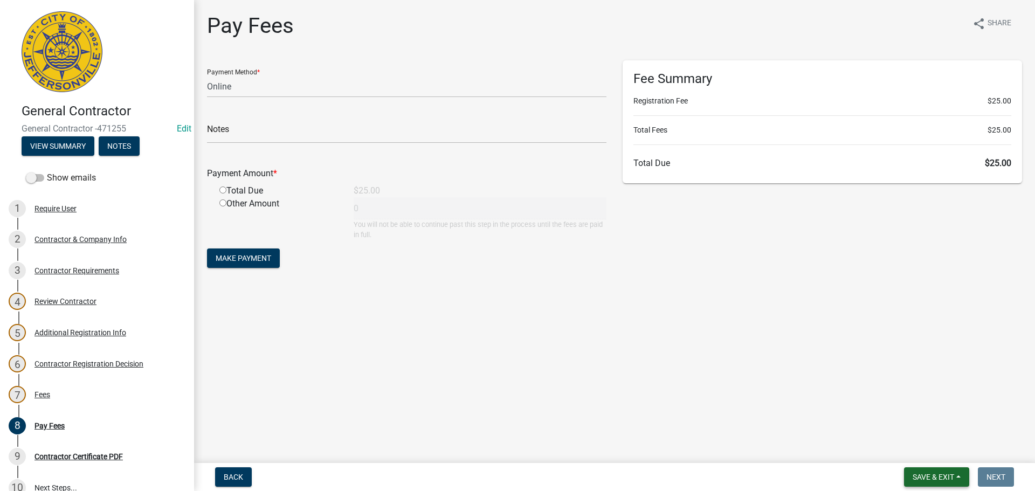
click at [926, 469] on button "Save & Exit" at bounding box center [936, 477] width 65 height 19
click at [907, 449] on button "Save & Exit" at bounding box center [926, 449] width 86 height 26
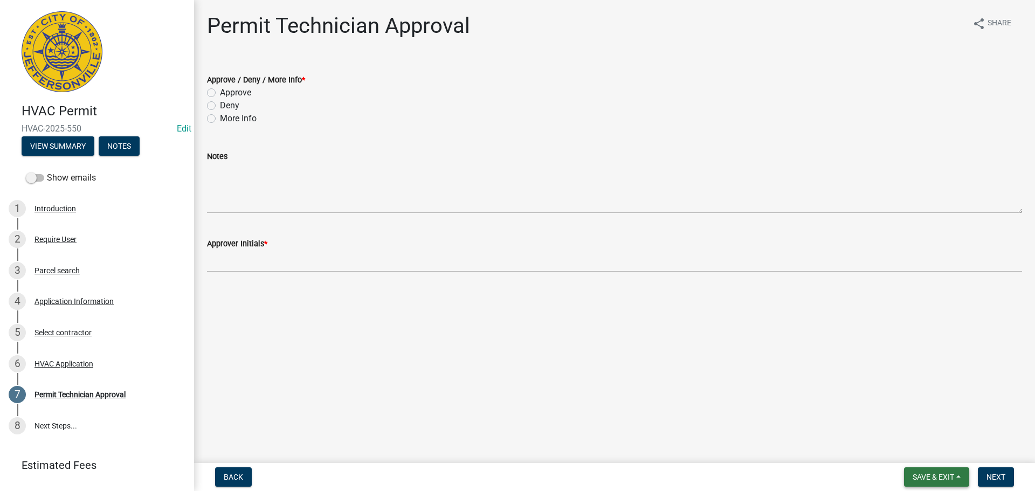
click at [944, 479] on span "Save & Exit" at bounding box center [934, 477] width 42 height 9
click at [910, 449] on button "Save & Exit" at bounding box center [926, 449] width 86 height 26
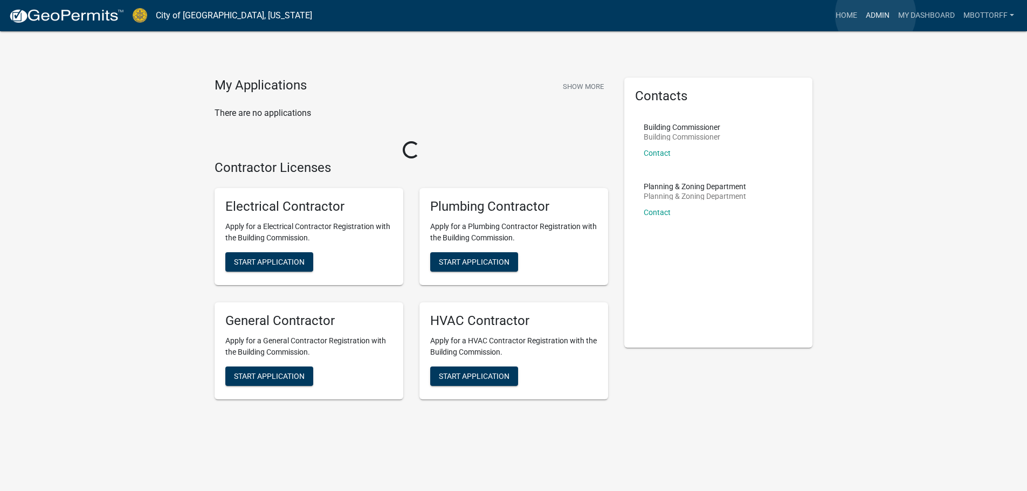
click at [876, 15] on link "Admin" at bounding box center [878, 15] width 32 height 20
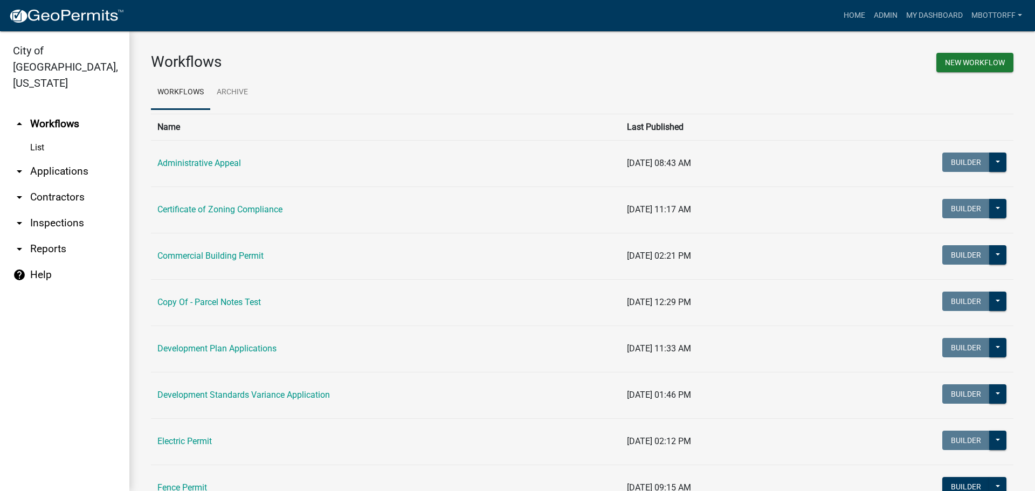
click at [45, 184] on link "arrow_drop_down Contractors" at bounding box center [64, 197] width 129 height 26
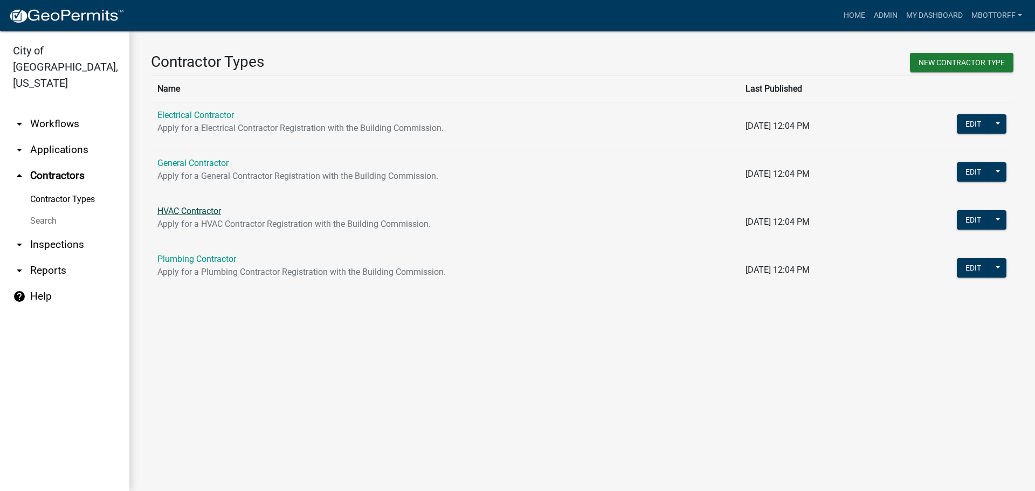
click at [183, 210] on link "HVAC Contractor" at bounding box center [189, 211] width 64 height 10
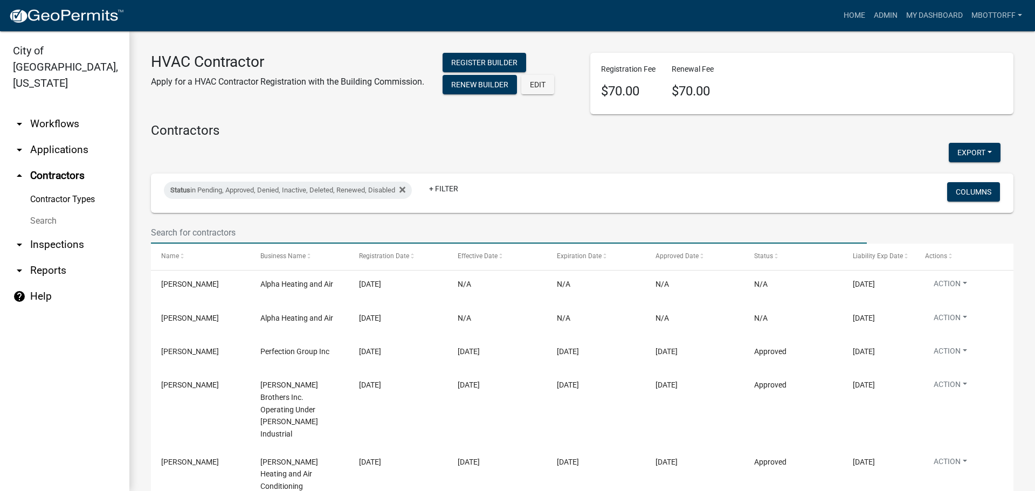
click at [179, 232] on input "text" at bounding box center [509, 233] width 716 height 22
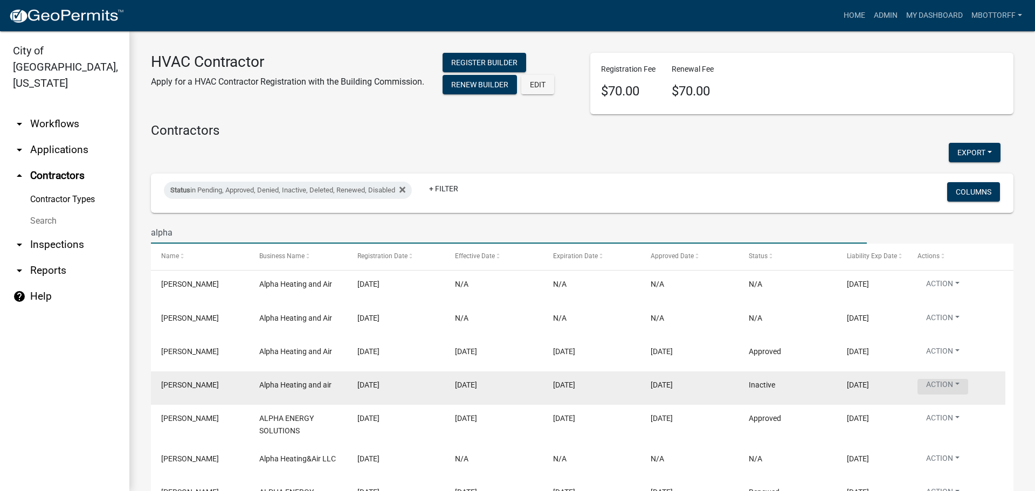
type input "alpha"
click at [958, 386] on button "Action" at bounding box center [943, 387] width 51 height 16
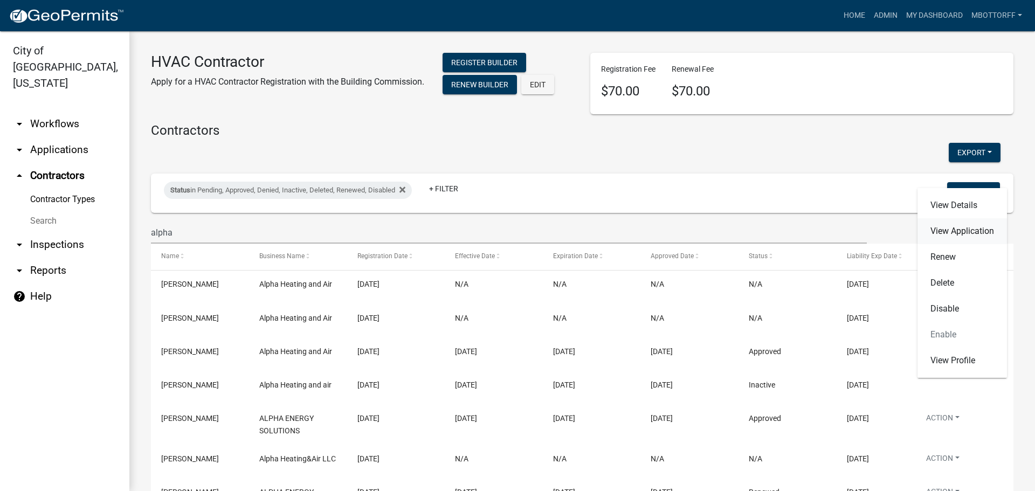
click at [945, 231] on link "View Application" at bounding box center [963, 231] width 90 height 26
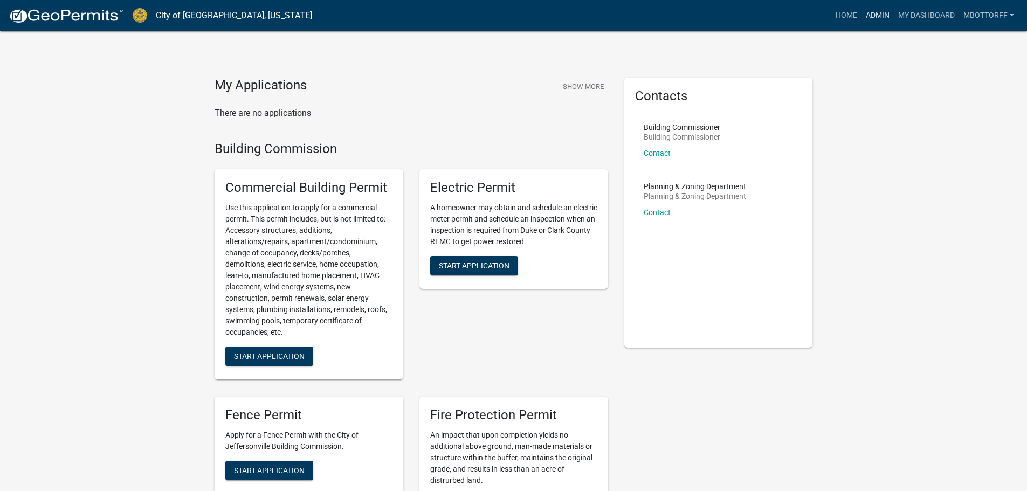
click at [870, 16] on link "Admin" at bounding box center [878, 15] width 32 height 20
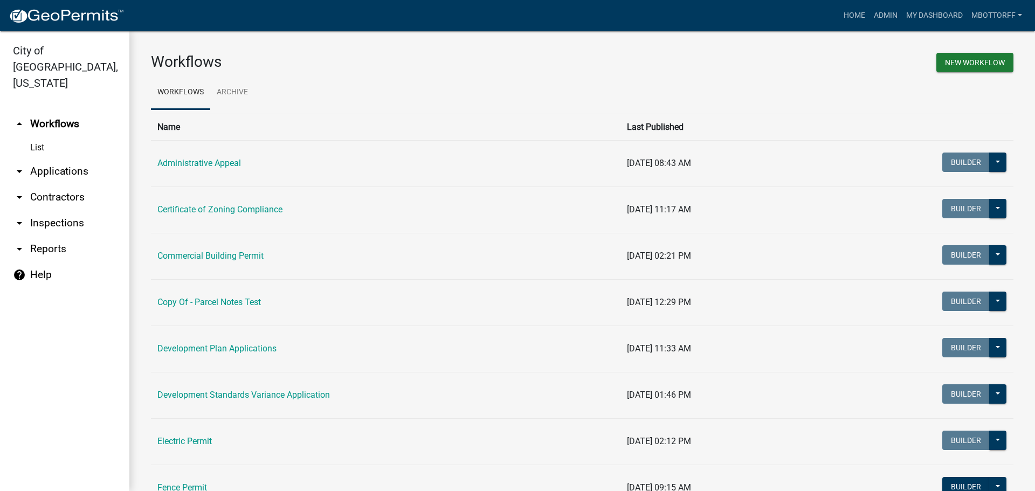
click at [43, 184] on link "arrow_drop_down Contractors" at bounding box center [64, 197] width 129 height 26
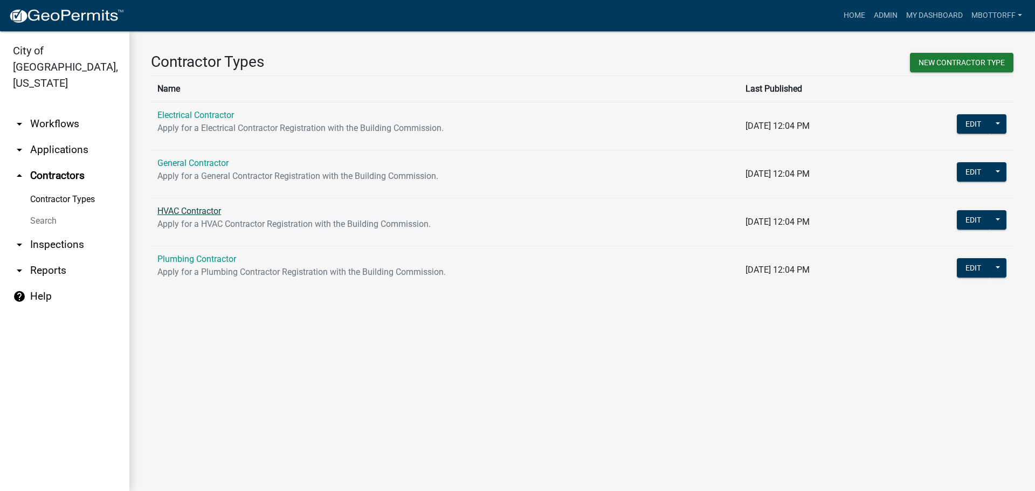
click at [176, 210] on link "HVAC Contractor" at bounding box center [189, 211] width 64 height 10
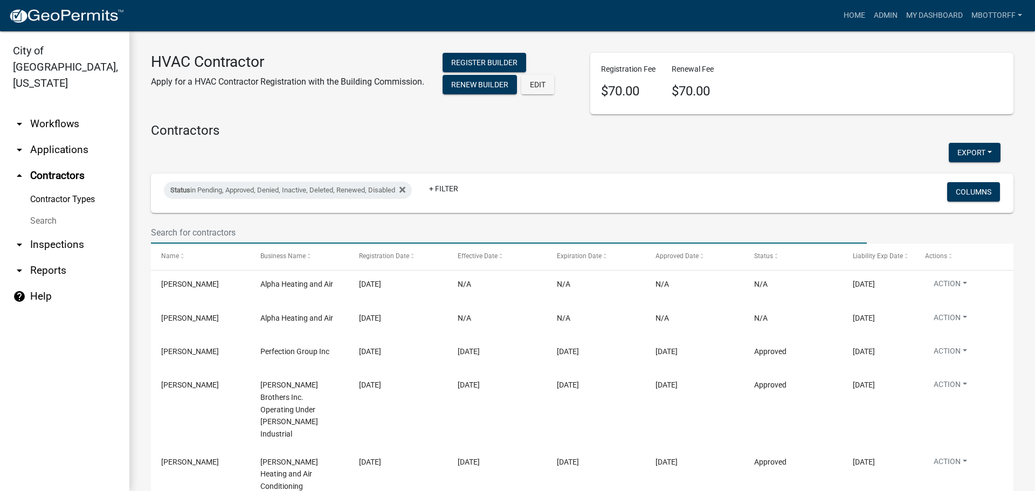
click at [193, 232] on input "text" at bounding box center [509, 233] width 716 height 22
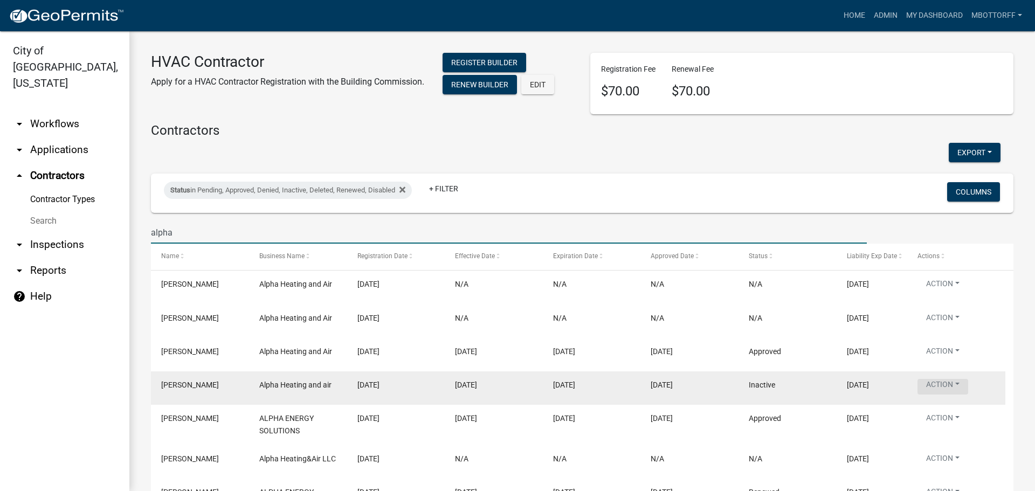
type input "alpha"
click at [955, 382] on button "Action" at bounding box center [943, 387] width 51 height 16
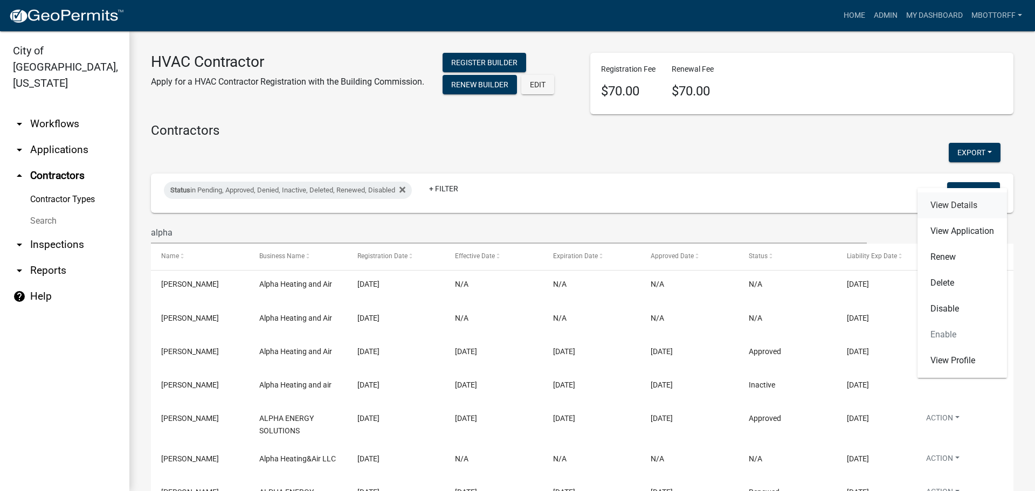
click at [946, 208] on link "View Details" at bounding box center [963, 206] width 90 height 26
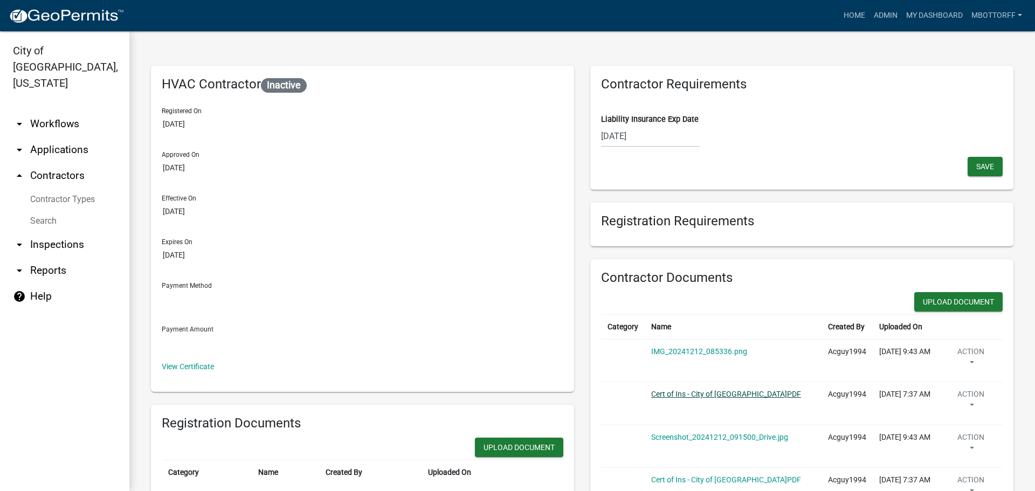
click at [702, 396] on link "Cert of Ins - City of Jeffersonville.PDF" at bounding box center [726, 394] width 150 height 9
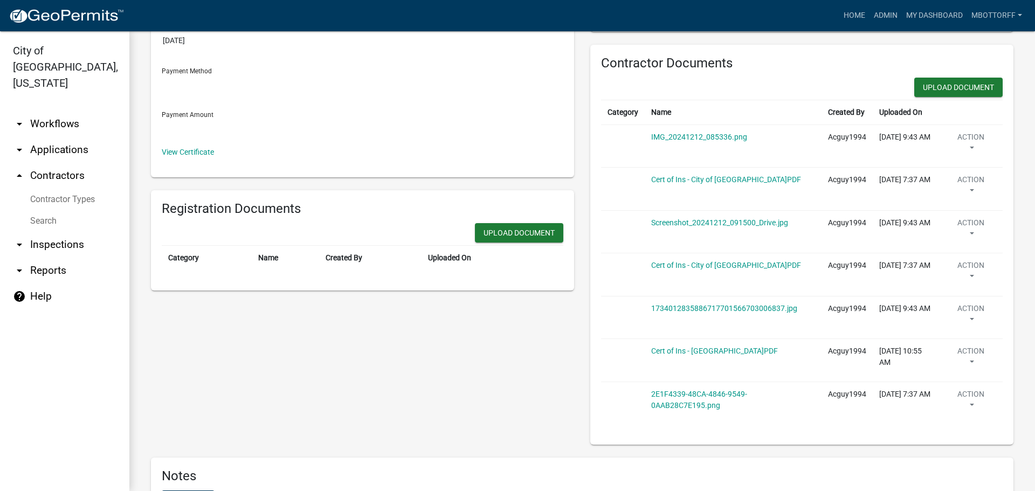
scroll to position [216, 0]
click at [937, 86] on button "Upload Document" at bounding box center [959, 86] width 88 height 19
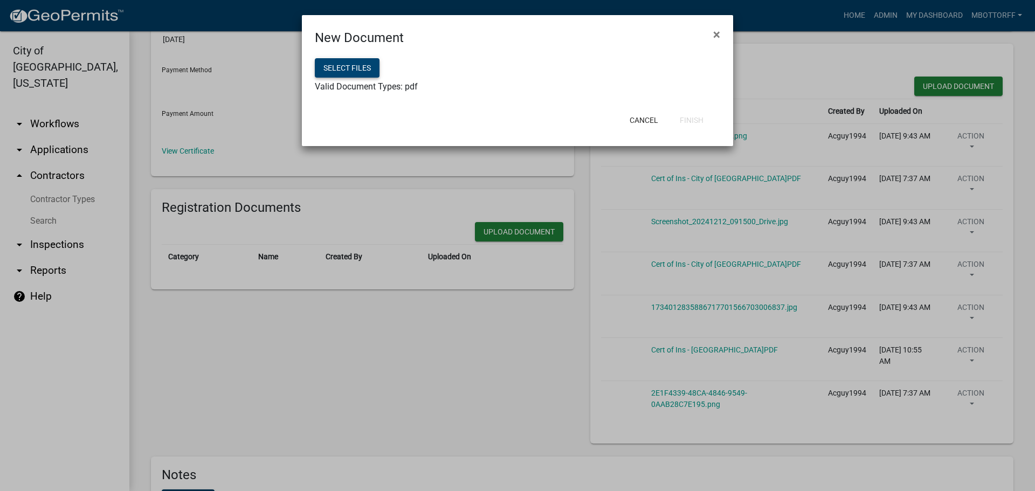
click at [344, 69] on button "Select files" at bounding box center [347, 67] width 65 height 19
click at [697, 120] on button "Finish" at bounding box center [691, 120] width 41 height 19
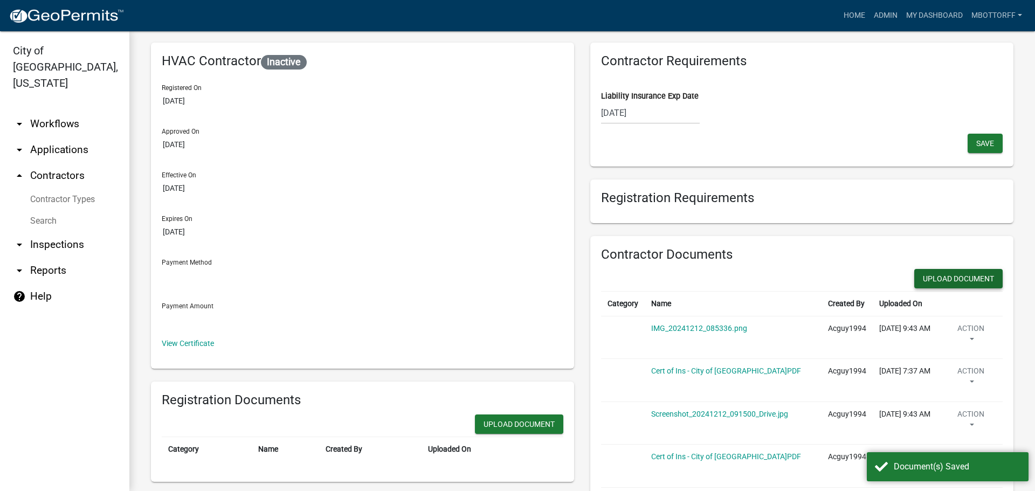
scroll to position [0, 0]
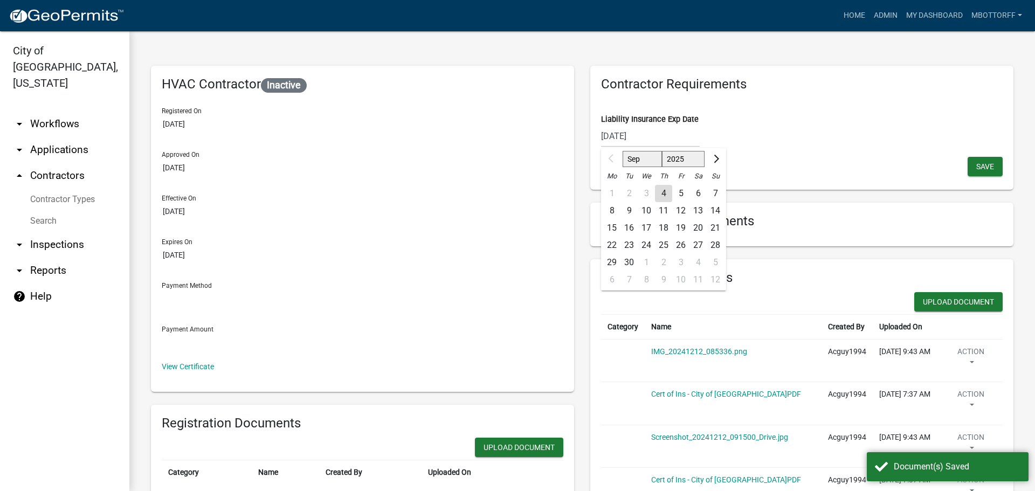
click at [646, 136] on input "07/01/2025" at bounding box center [650, 136] width 99 height 22
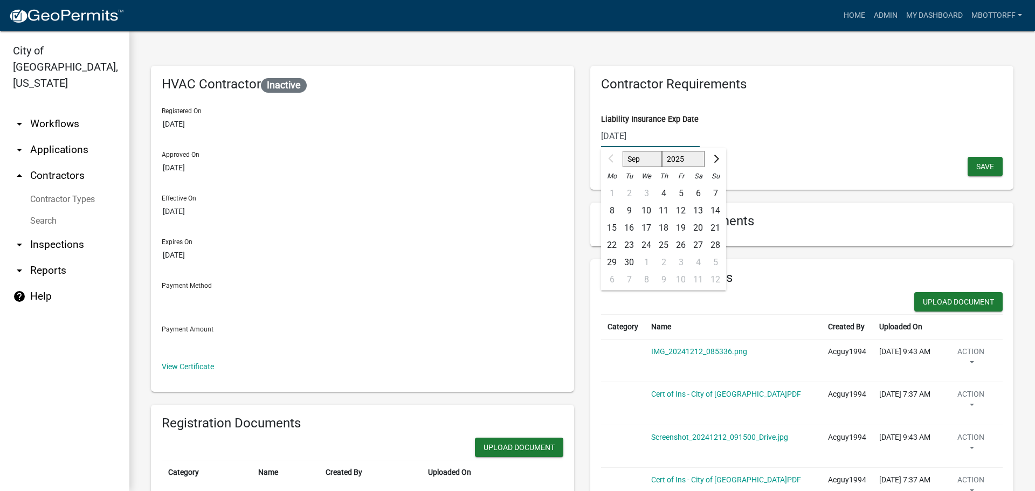
click at [646, 136] on input "07/01/2025" at bounding box center [650, 136] width 99 height 22
type input "[DATE]"
click at [977, 161] on button "Save" at bounding box center [985, 166] width 35 height 19
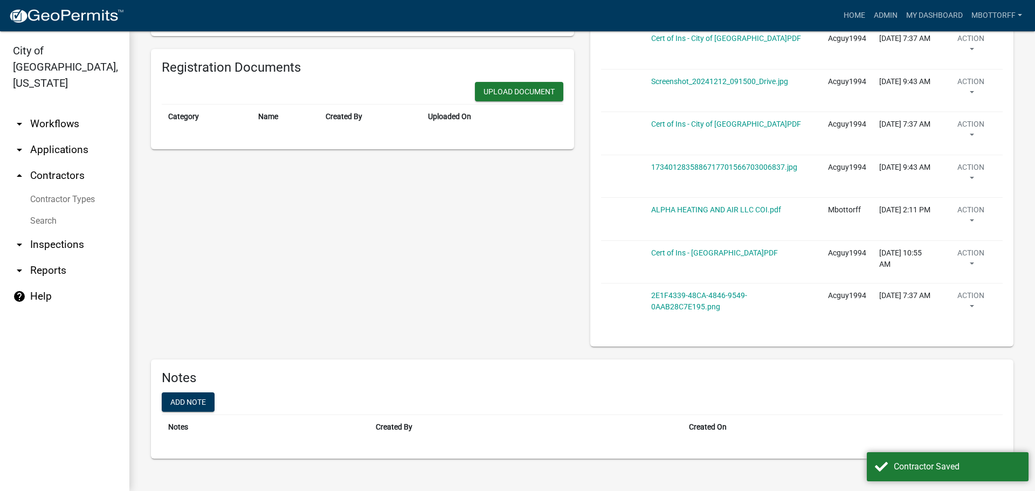
scroll to position [358, 0]
click at [674, 298] on link "2E1F4339-48CA-4846-9549-0AAB28C7E195.png" at bounding box center [699, 300] width 96 height 20
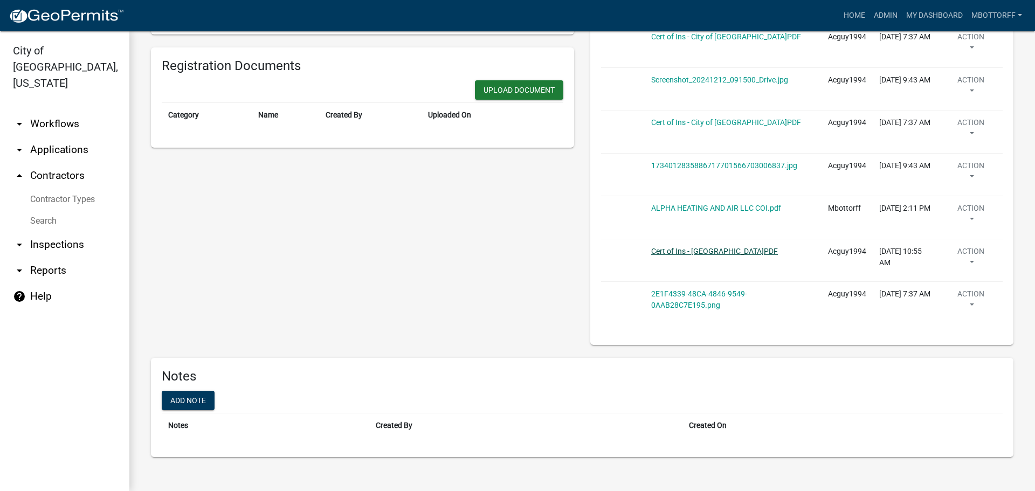
click at [702, 251] on link "Cert of Ins - Clark County.PDF" at bounding box center [714, 251] width 127 height 9
click at [954, 301] on button "Action" at bounding box center [971, 302] width 50 height 27
click at [958, 334] on link "Delete" at bounding box center [989, 334] width 86 height 26
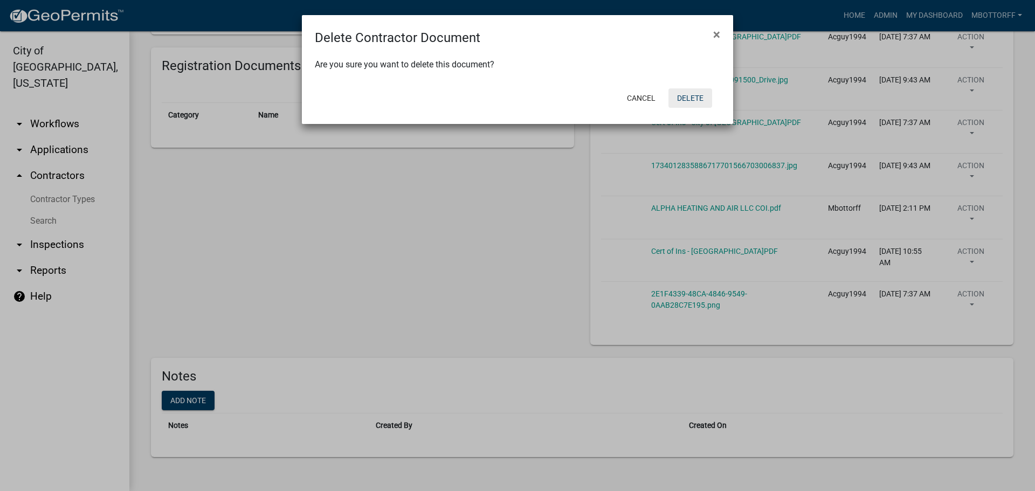
click at [693, 94] on button "Delete" at bounding box center [691, 97] width 44 height 19
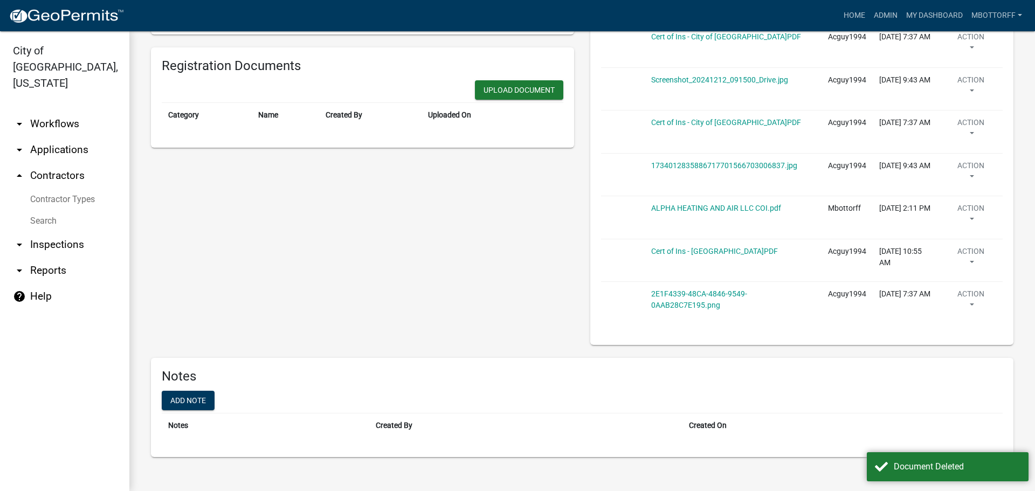
scroll to position [315, 0]
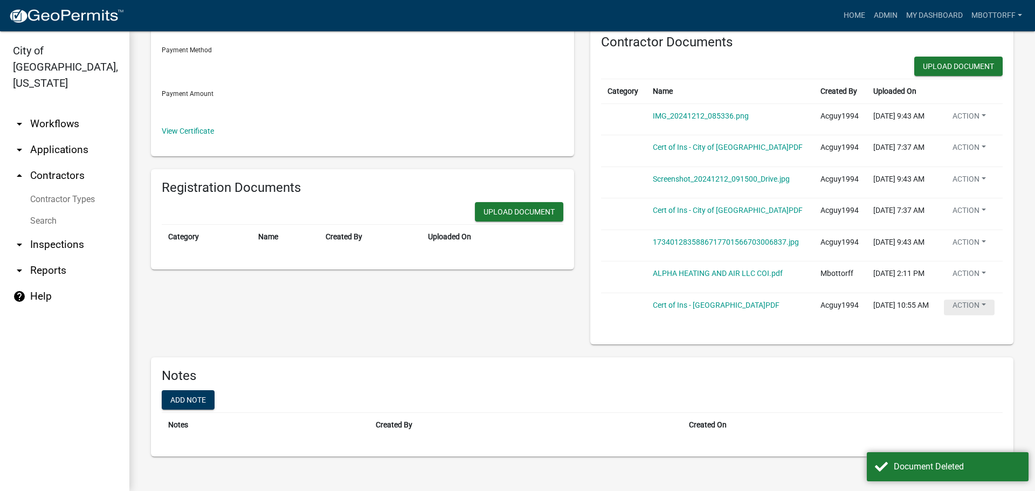
click at [963, 304] on button "Action" at bounding box center [969, 308] width 51 height 16
click at [963, 332] on link "Delete" at bounding box center [987, 345] width 86 height 26
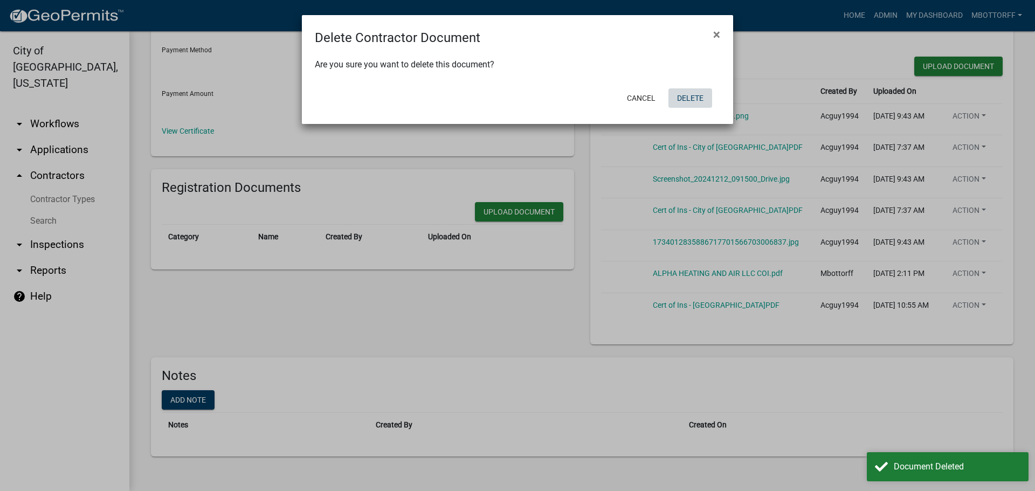
click at [694, 94] on button "Delete" at bounding box center [691, 97] width 44 height 19
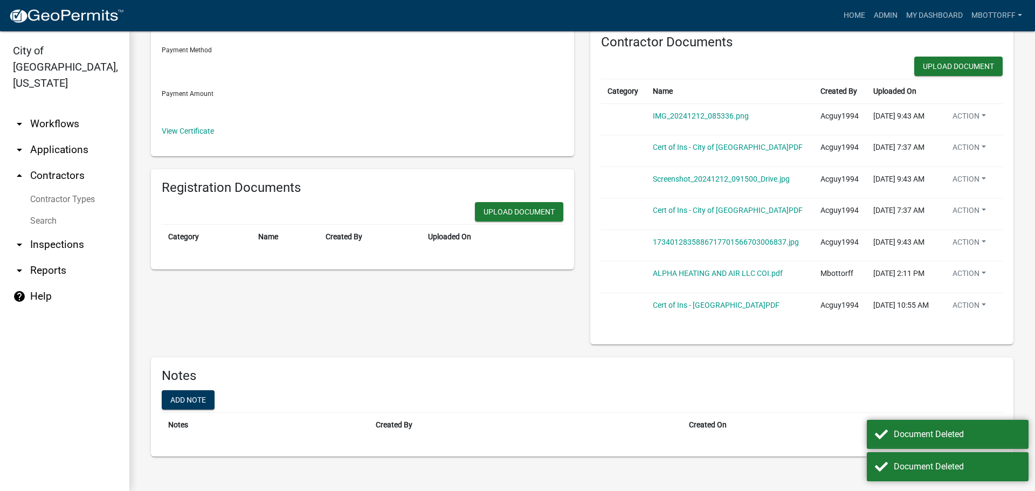
scroll to position [272, 0]
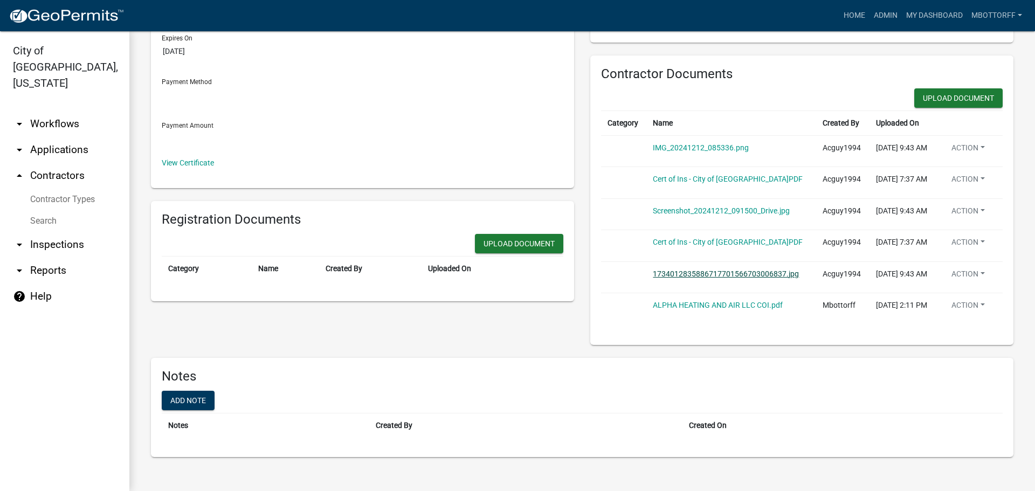
click at [717, 270] on link "1734012835886717701566703006837.jpg" at bounding box center [726, 274] width 146 height 9
click at [705, 238] on link "Cert of Ins - City of Jeffersonville.PDF" at bounding box center [728, 242] width 150 height 9
click at [966, 237] on button "Action" at bounding box center [968, 245] width 51 height 16
click at [957, 269] on link "Delete" at bounding box center [986, 282] width 86 height 26
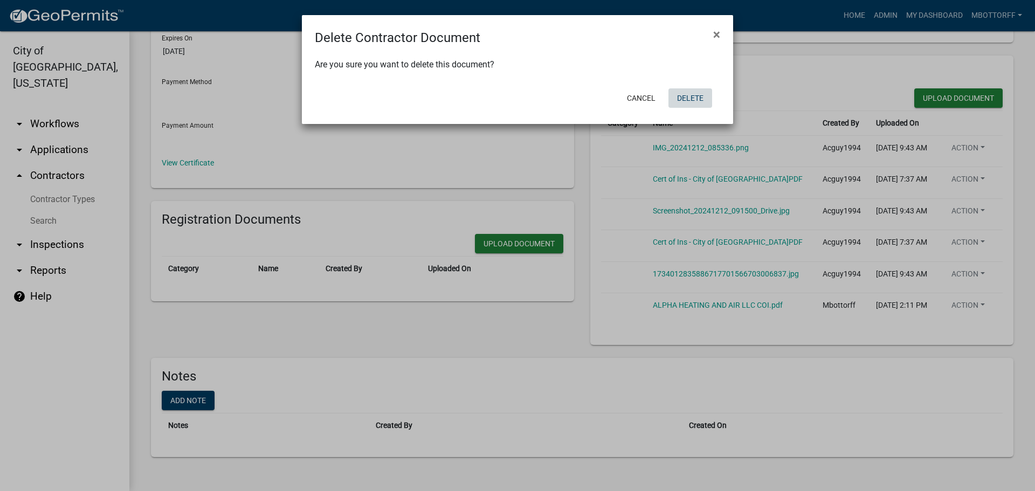
click at [694, 97] on button "Delete" at bounding box center [691, 97] width 44 height 19
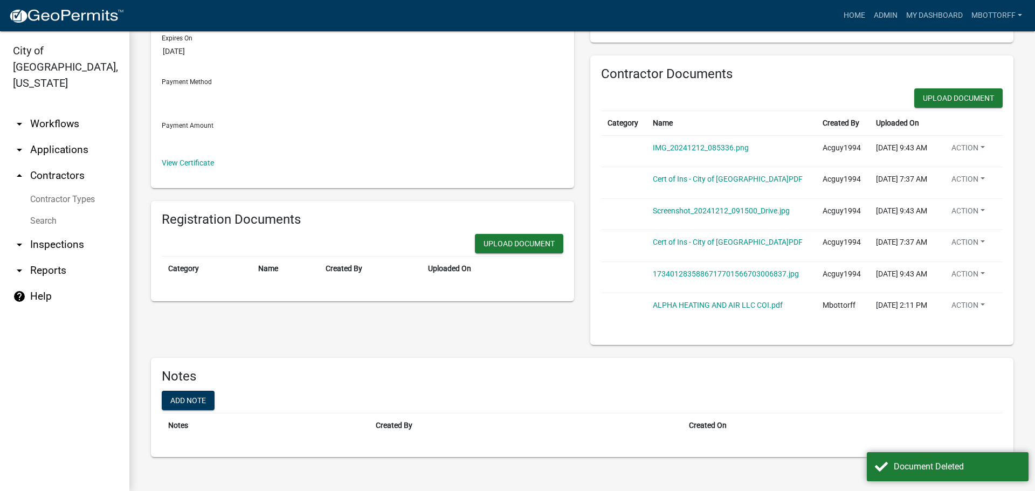
scroll to position [229, 0]
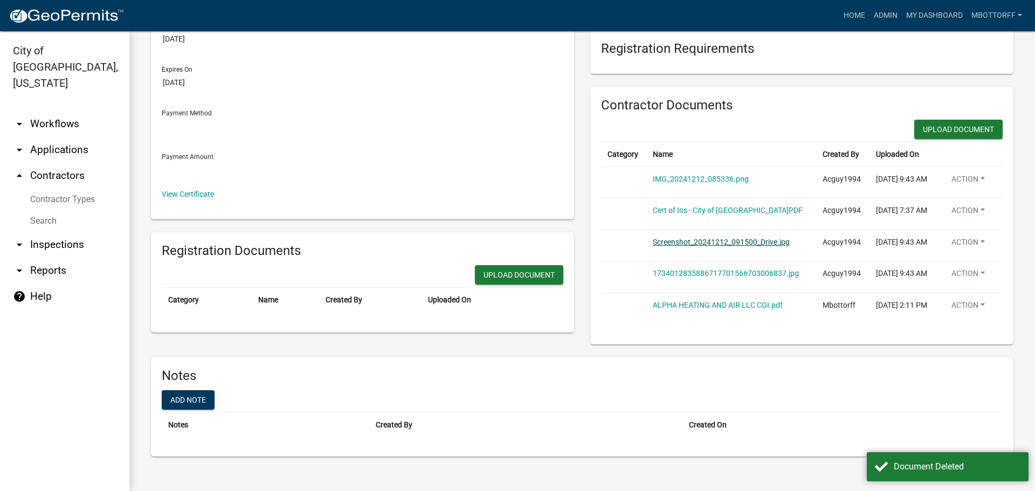
click at [674, 238] on link "Screenshot_20241212_091500_Drive.jpg" at bounding box center [721, 242] width 137 height 9
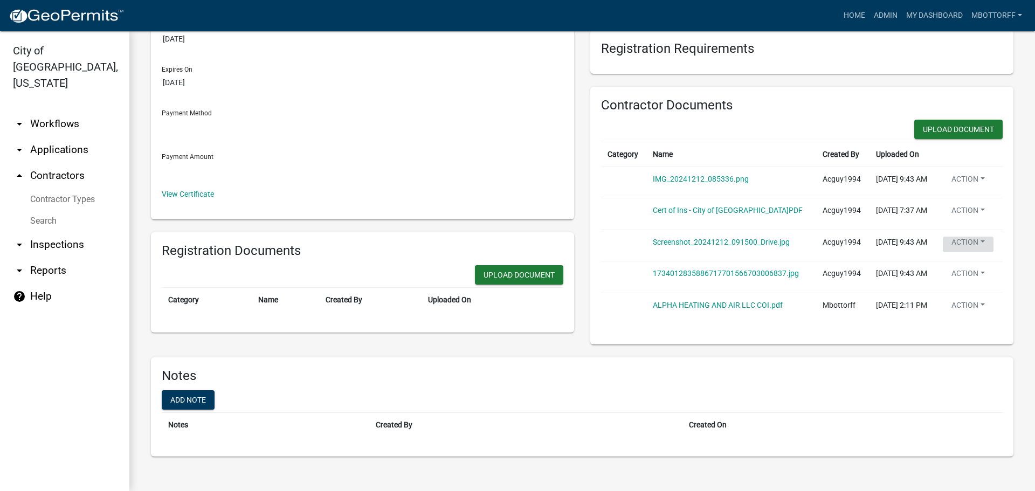
click at [966, 237] on button "Action" at bounding box center [968, 245] width 51 height 16
click at [962, 269] on link "Delete" at bounding box center [986, 282] width 86 height 26
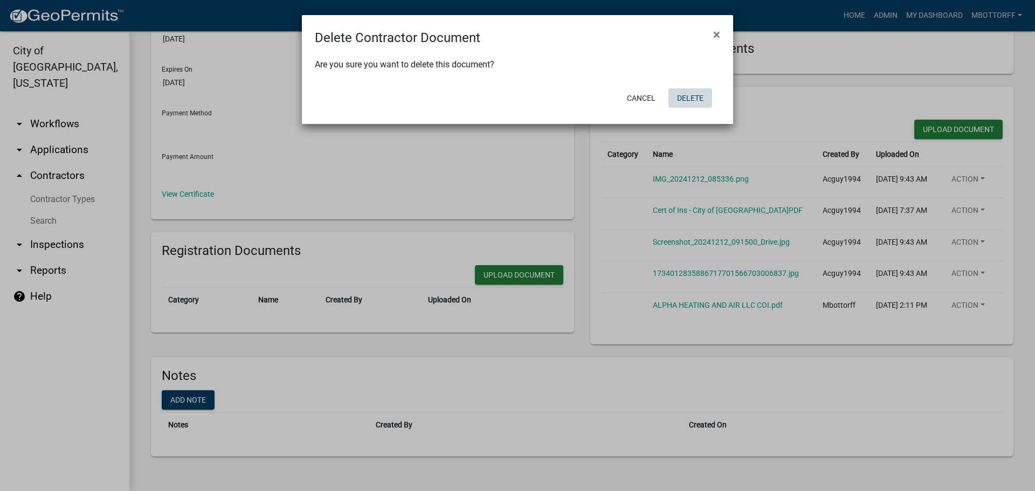
click at [688, 95] on button "Delete" at bounding box center [691, 97] width 44 height 19
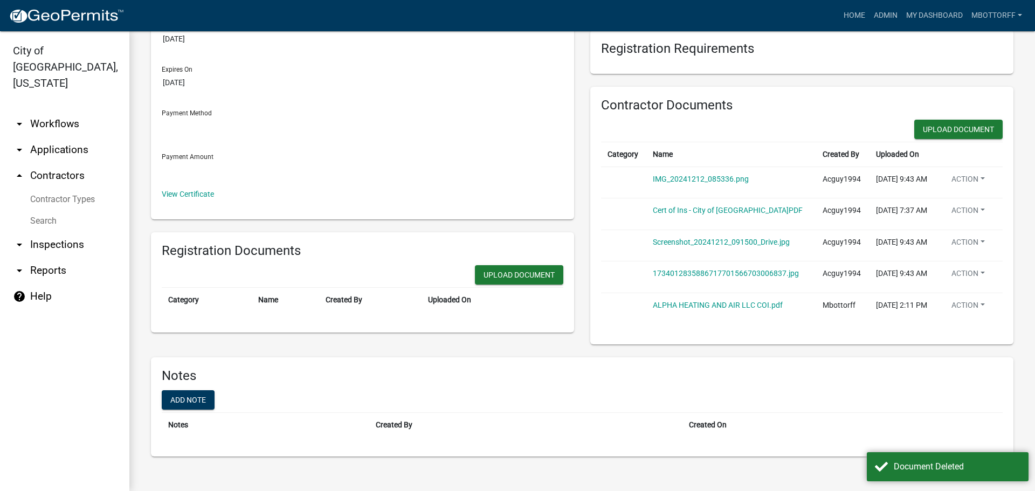
scroll to position [186, 0]
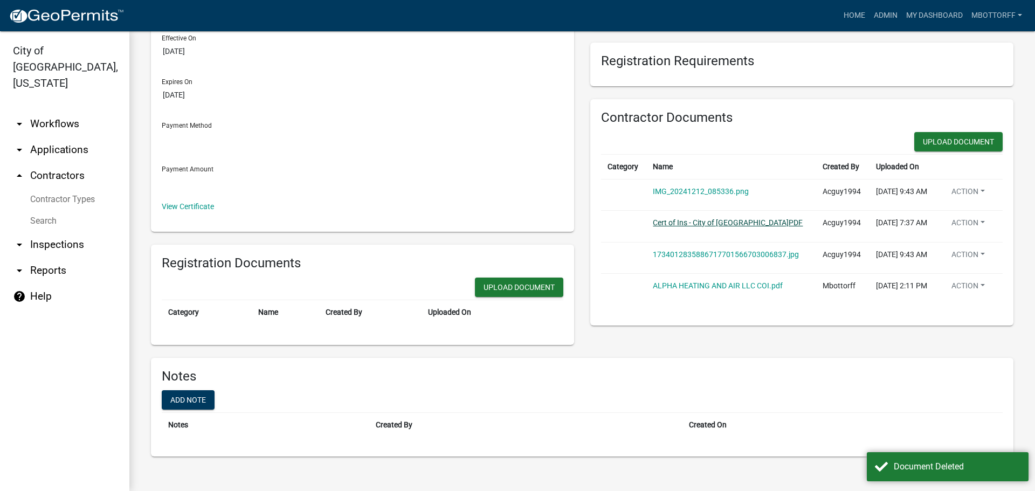
click at [738, 218] on link "Cert of Ins - City of Jeffersonville.PDF" at bounding box center [728, 222] width 150 height 9
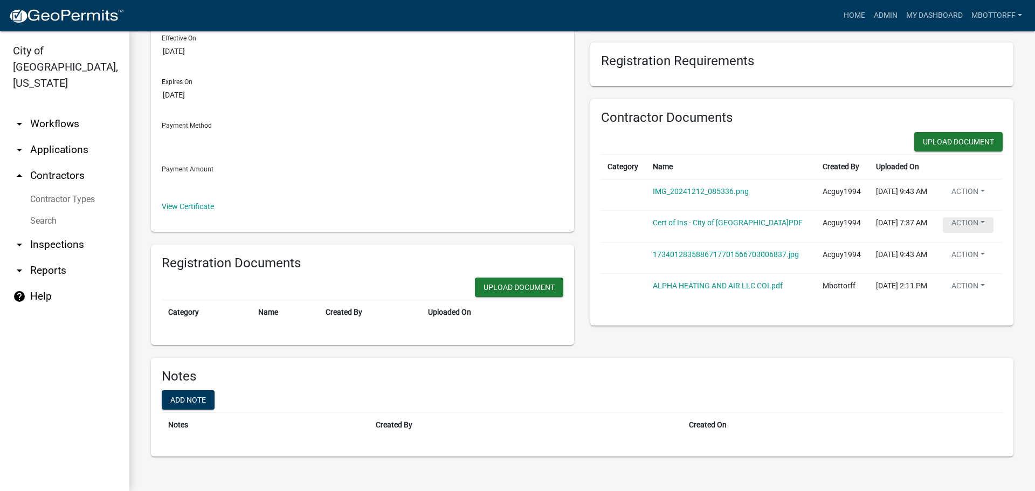
click at [967, 217] on button "Action" at bounding box center [968, 225] width 51 height 16
click at [960, 250] on link "Delete" at bounding box center [986, 263] width 86 height 26
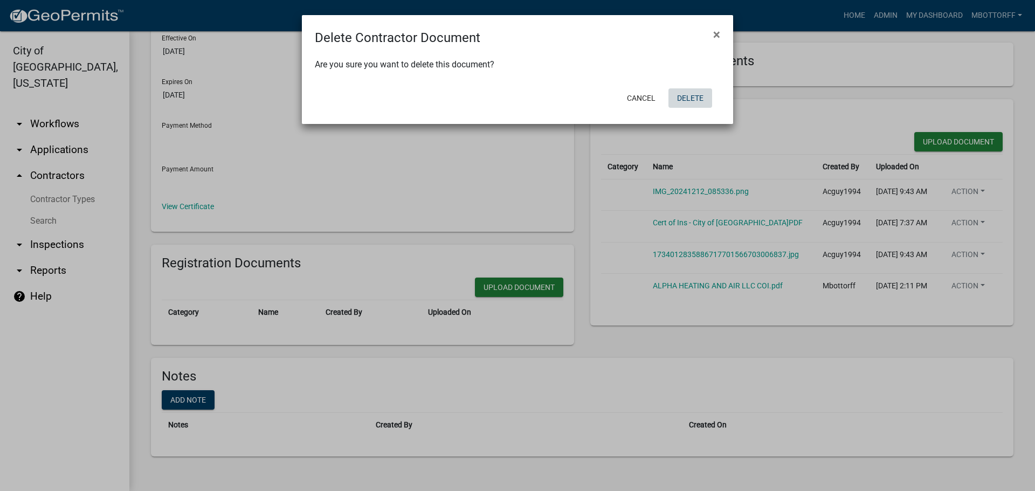
click at [698, 94] on button "Delete" at bounding box center [691, 97] width 44 height 19
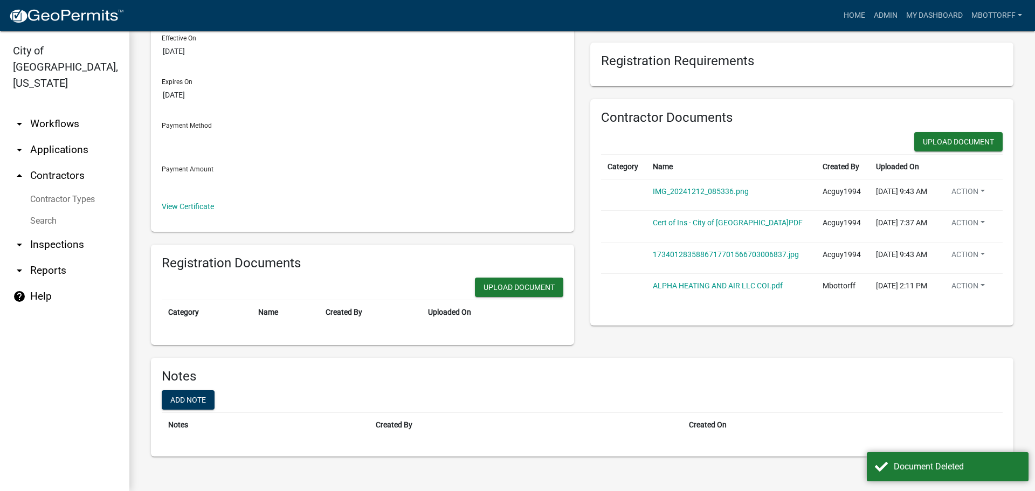
scroll to position [160, 0]
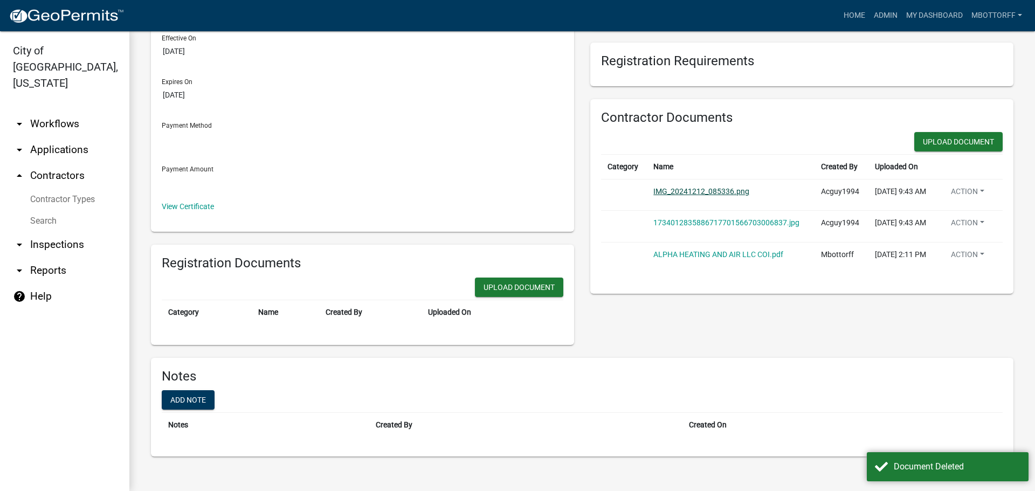
click at [698, 192] on link "IMG_20241212_085336.png" at bounding box center [702, 191] width 96 height 9
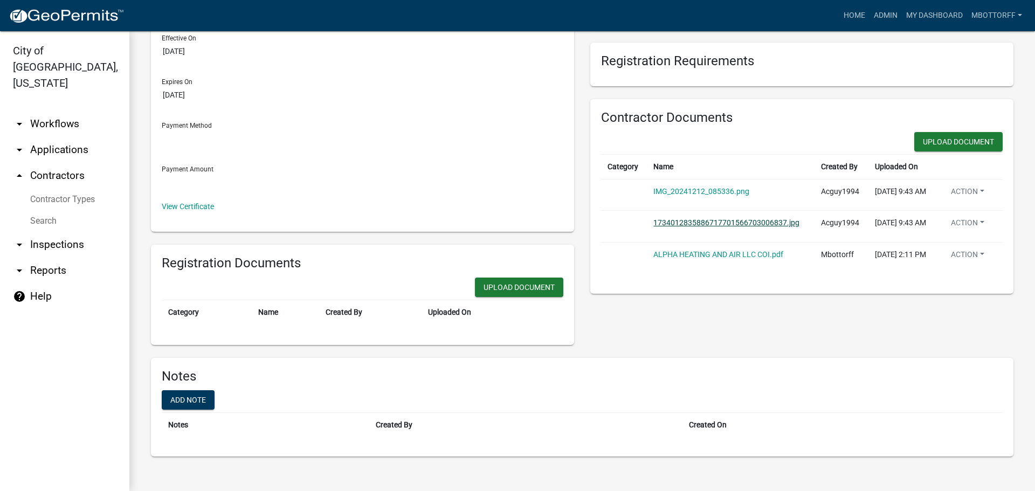
click at [684, 227] on link "1734012835886717701566703006837.jpg" at bounding box center [727, 222] width 146 height 9
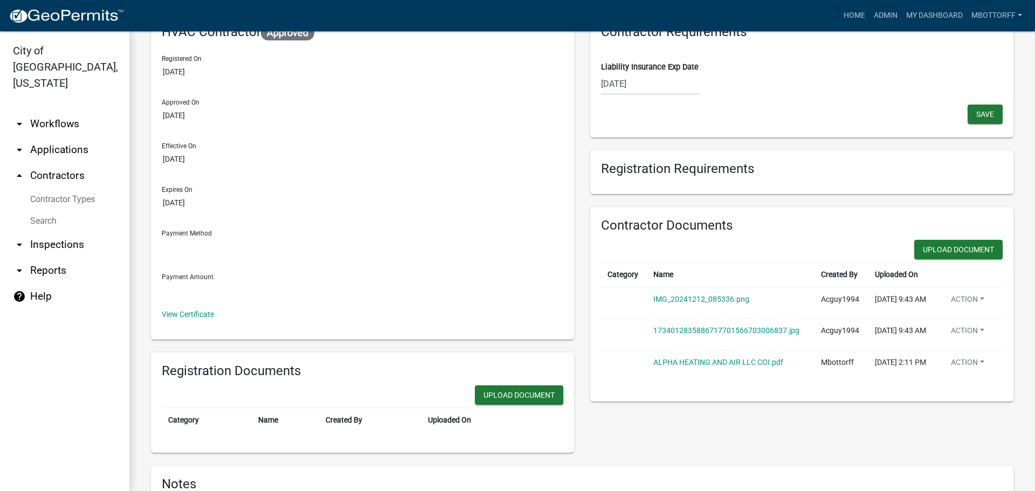
scroll to position [0, 0]
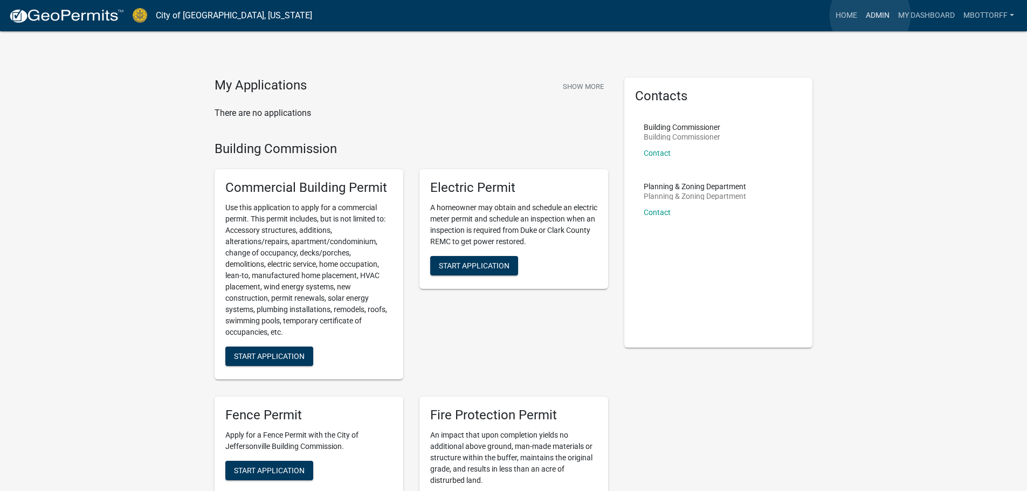
click at [870, 15] on link "Admin" at bounding box center [878, 15] width 32 height 20
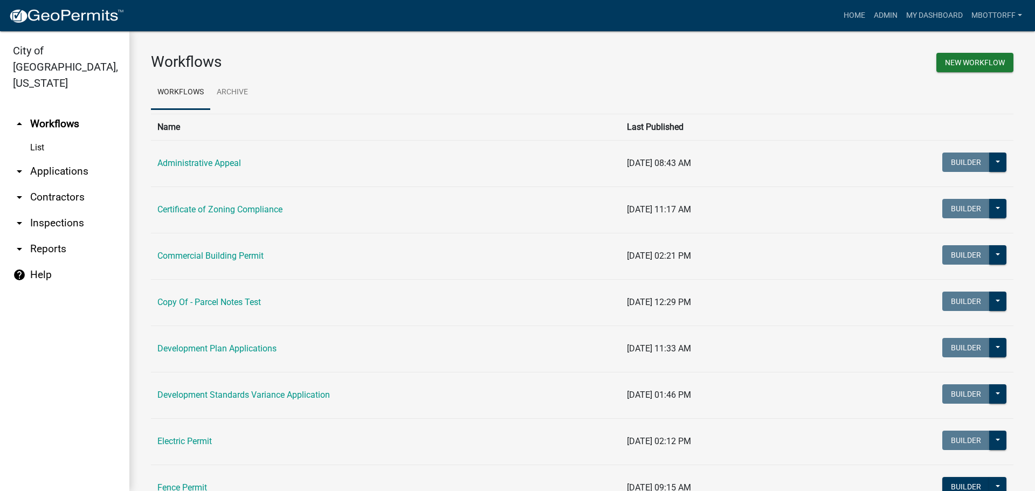
click at [45, 184] on link "arrow_drop_down Contractors" at bounding box center [64, 197] width 129 height 26
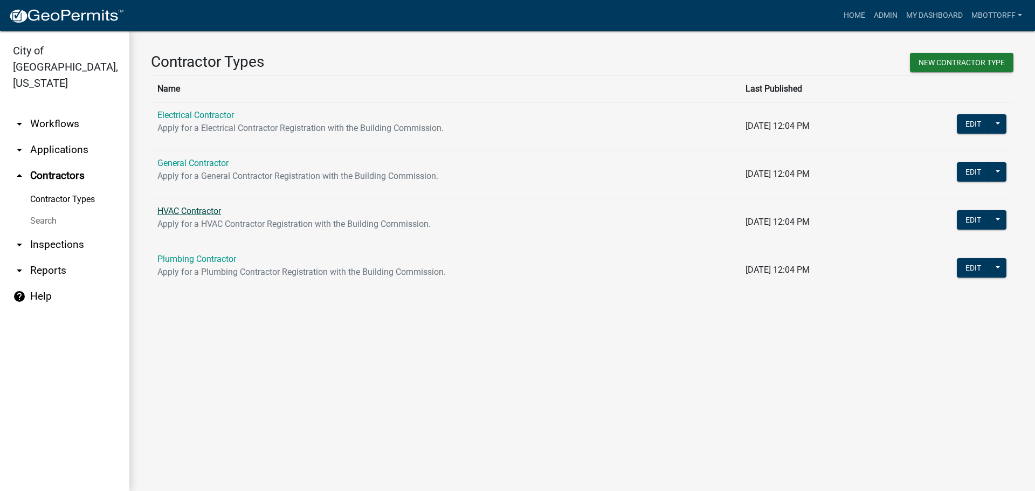
click at [190, 208] on link "HVAC Contractor" at bounding box center [189, 211] width 64 height 10
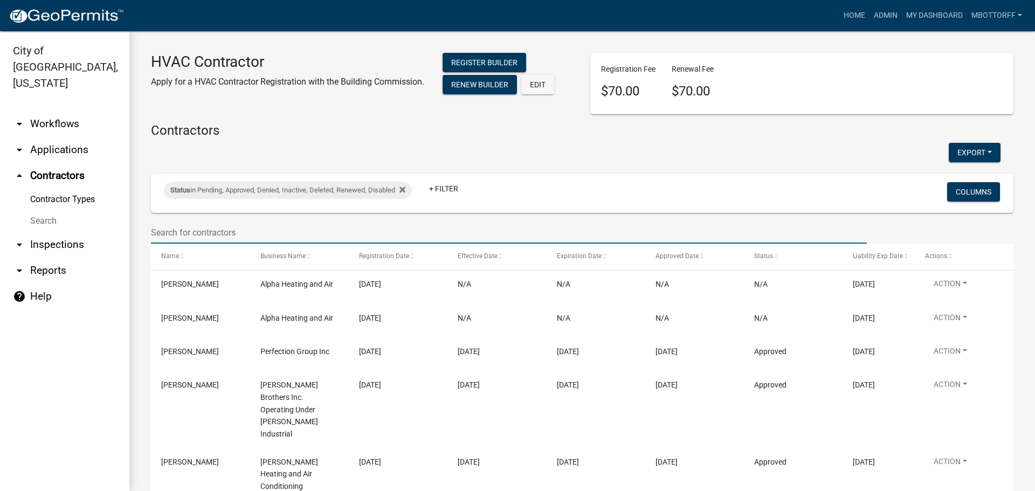
click at [167, 232] on input "text" at bounding box center [509, 233] width 716 height 22
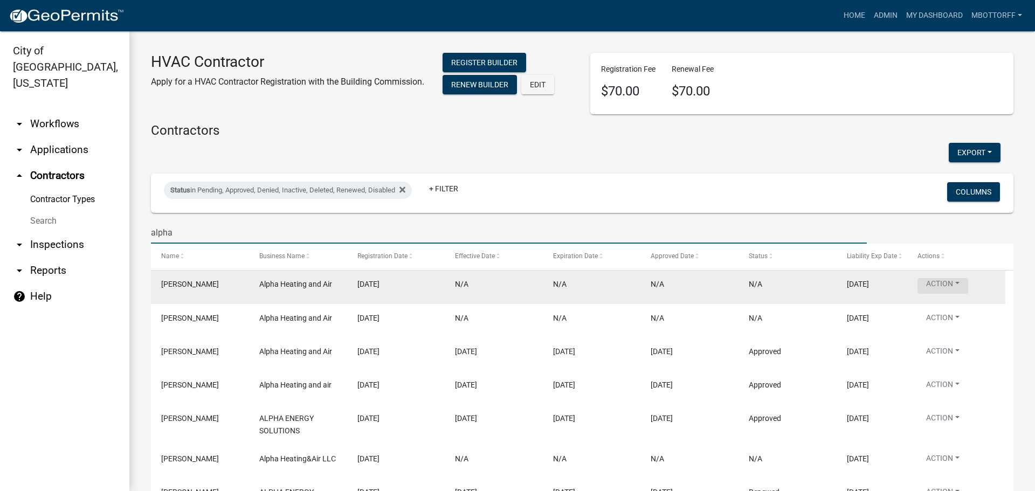
type input "alpha"
click at [958, 290] on button "Action" at bounding box center [943, 286] width 51 height 16
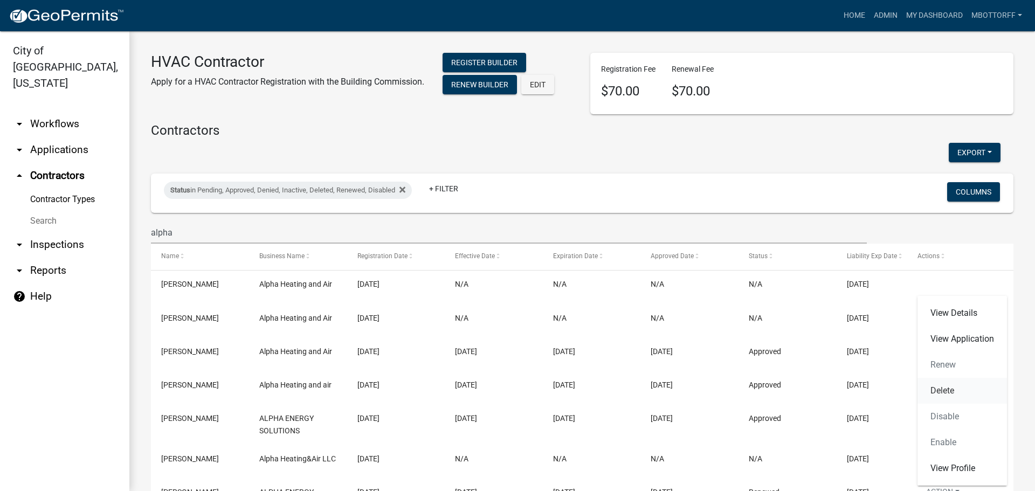
click at [945, 393] on link "Delete" at bounding box center [963, 391] width 90 height 26
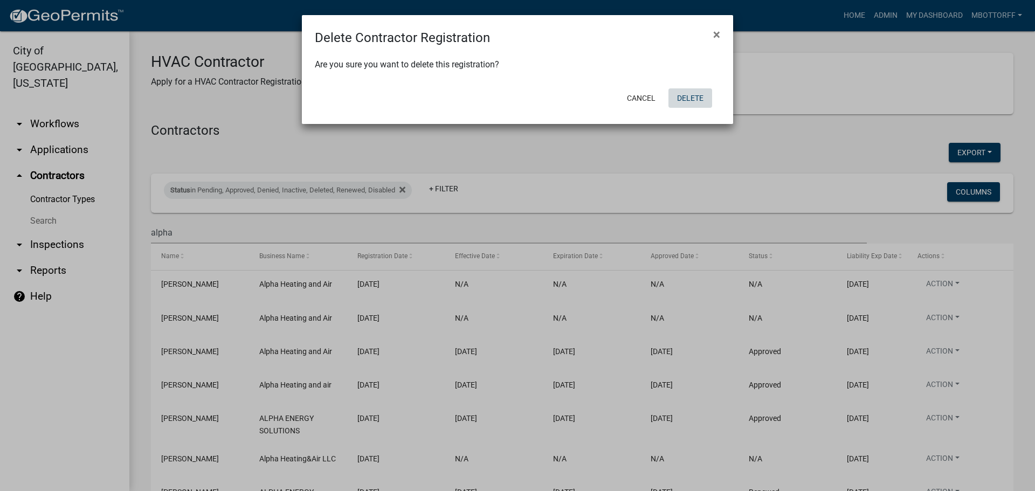
click at [696, 100] on button "Delete" at bounding box center [691, 97] width 44 height 19
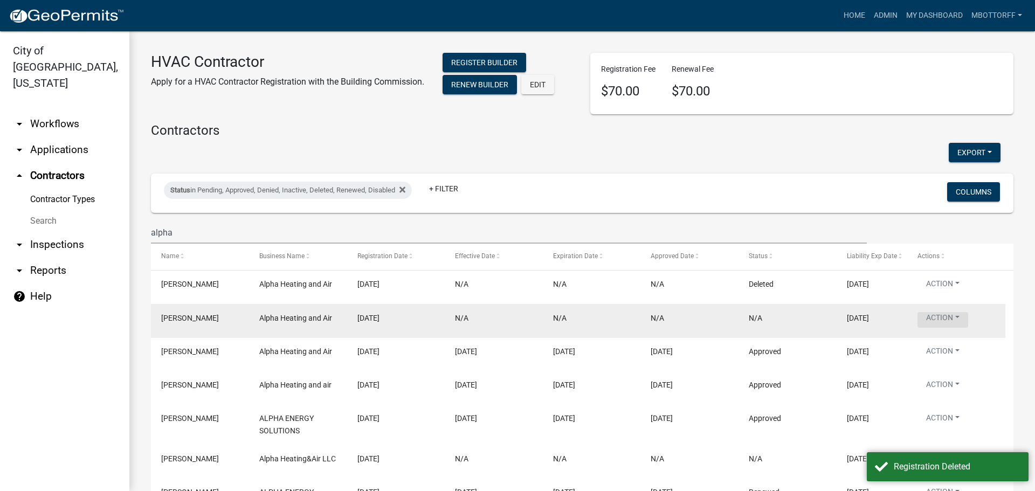
click at [952, 314] on button "Action" at bounding box center [943, 320] width 51 height 16
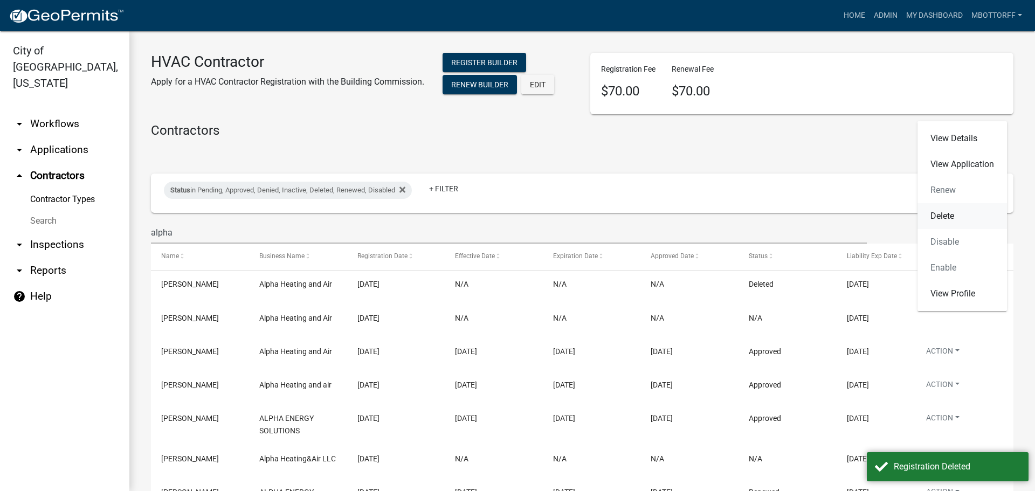
click at [942, 216] on link "Delete" at bounding box center [963, 216] width 90 height 26
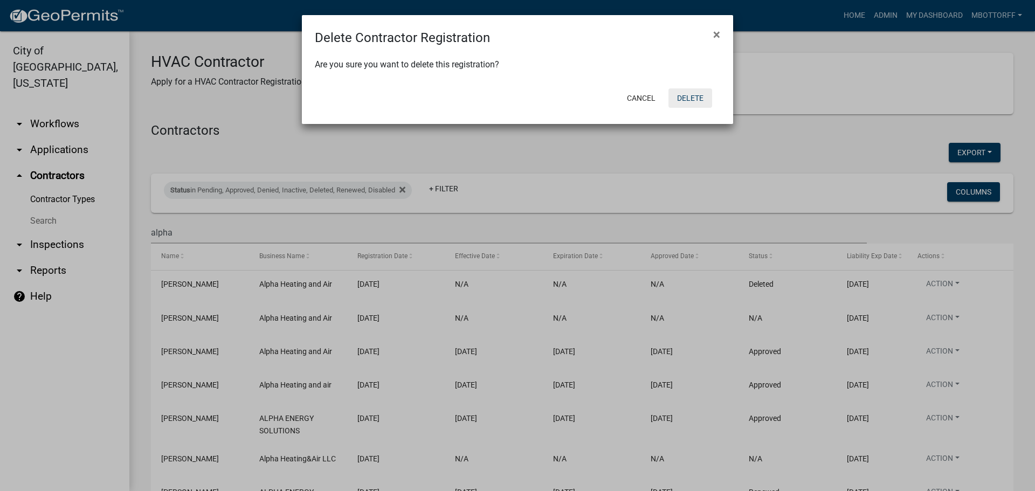
click at [684, 98] on button "Delete" at bounding box center [691, 97] width 44 height 19
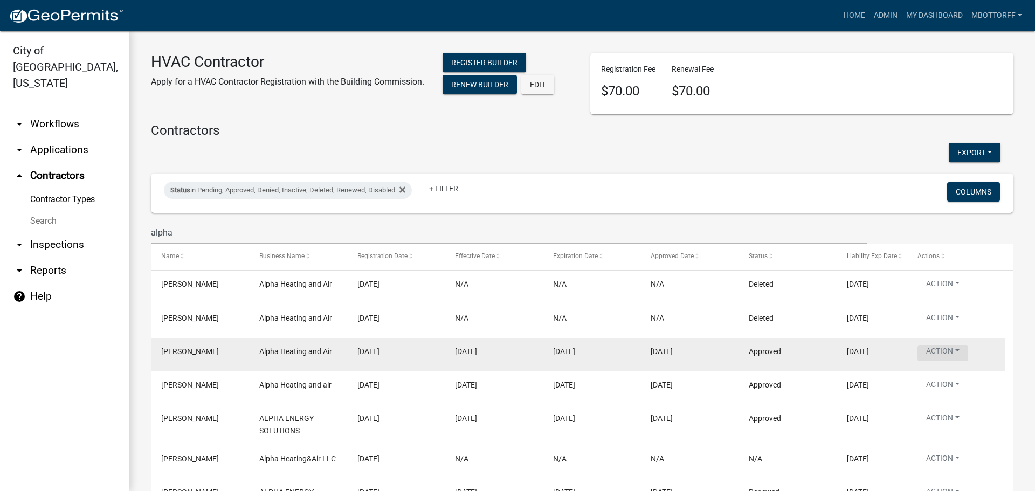
click at [953, 348] on button "Action" at bounding box center [943, 354] width 51 height 16
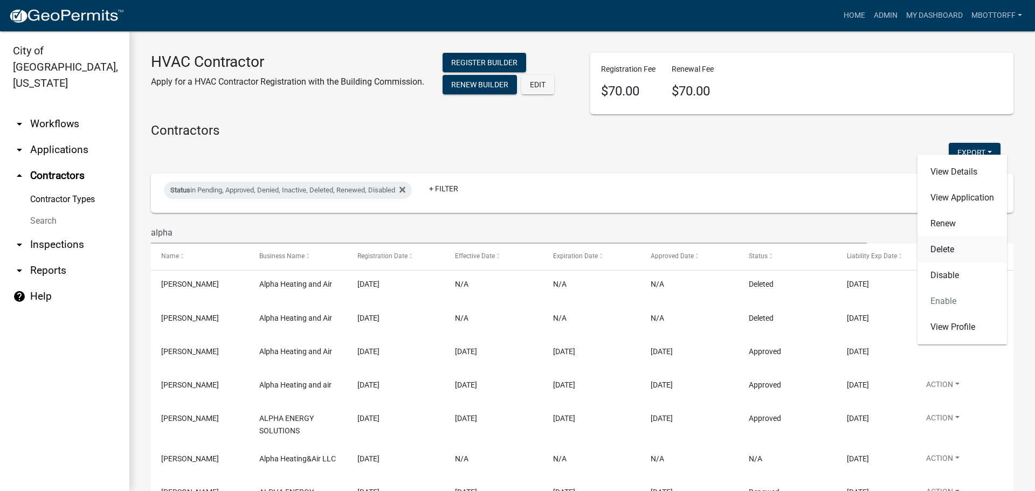
click at [944, 250] on link "Delete" at bounding box center [963, 250] width 90 height 26
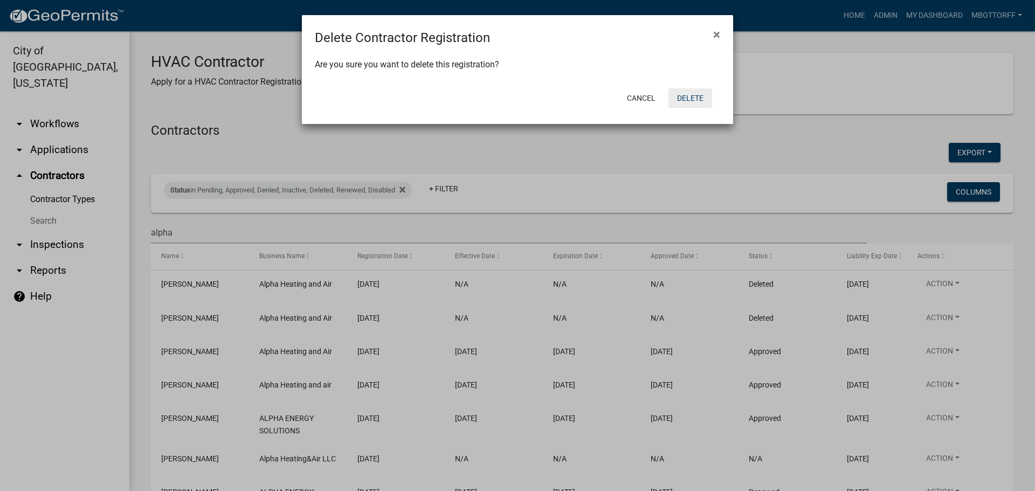
click at [692, 100] on button "Delete" at bounding box center [691, 97] width 44 height 19
